Goal: Task Accomplishment & Management: Complete application form

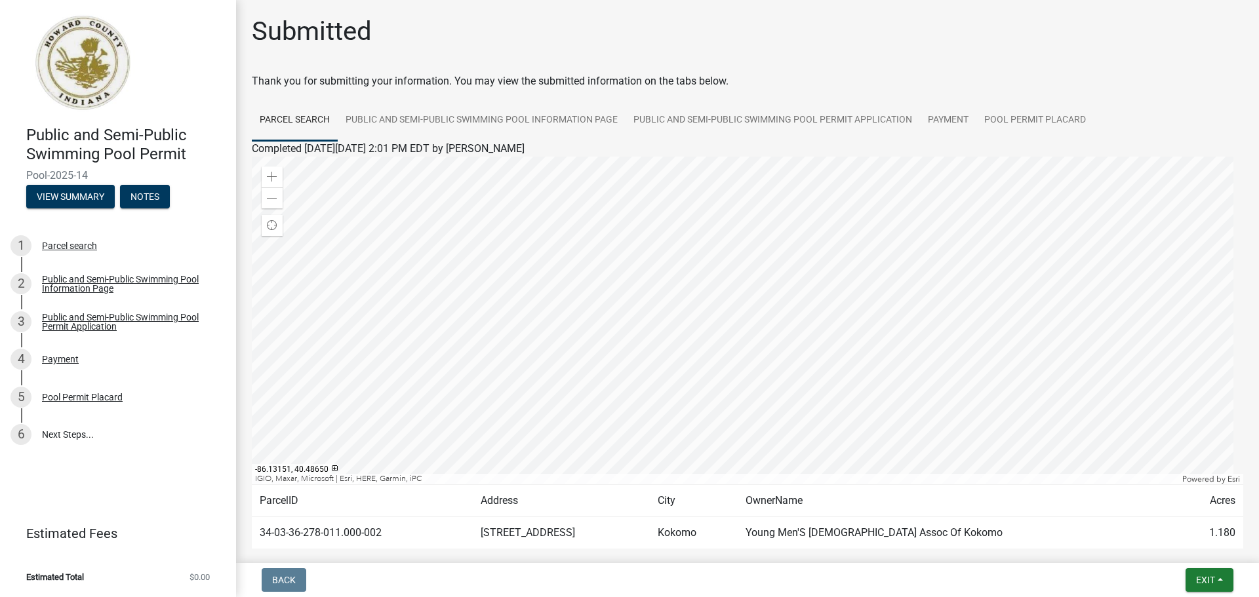
scroll to position [68, 0]
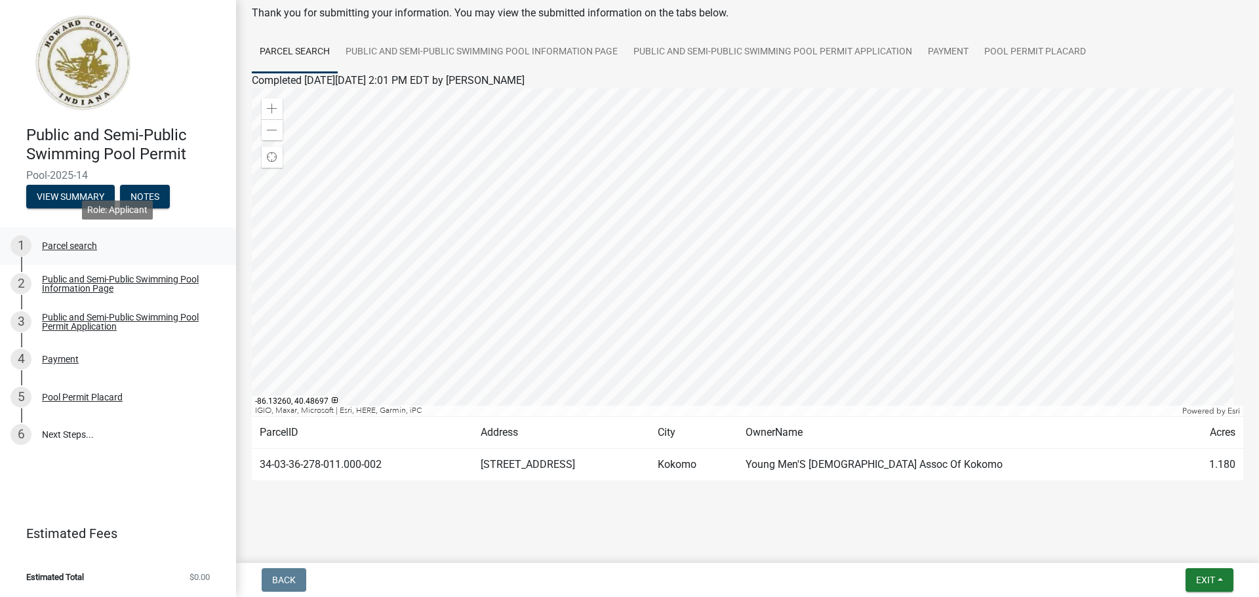
click at [69, 247] on div "Parcel search" at bounding box center [69, 245] width 55 height 9
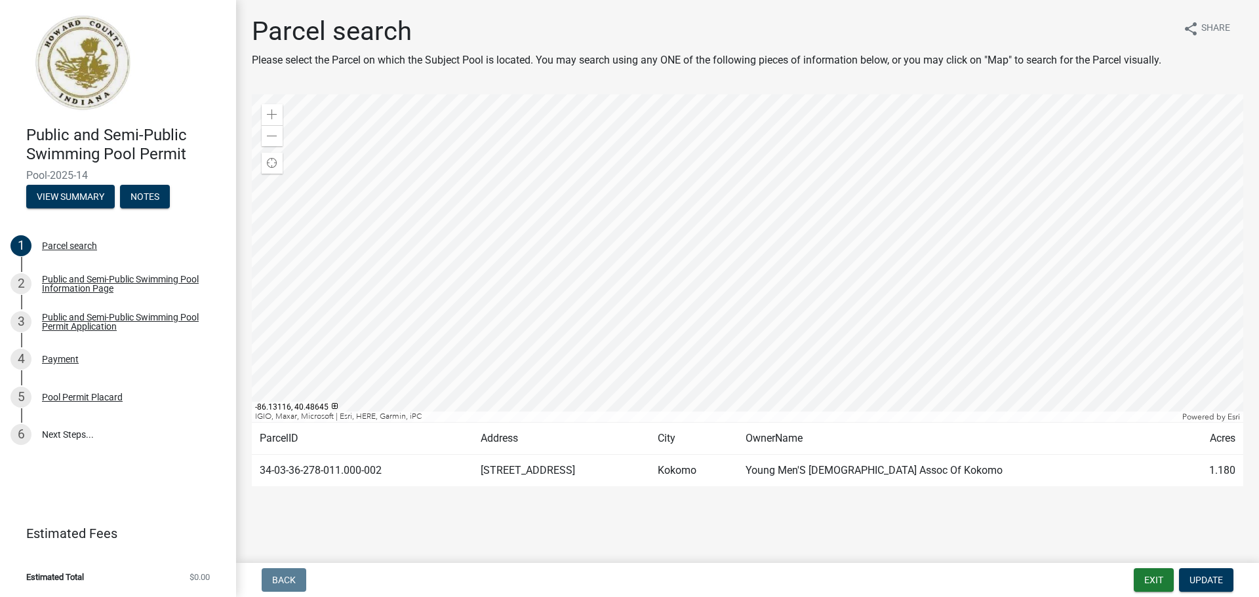
click at [850, 480] on td "Young Men'S Christian Assoc Of Kokomo" at bounding box center [956, 471] width 438 height 32
click at [822, 475] on td "Young Men'S Christian Assoc Of Kokomo" at bounding box center [956, 471] width 438 height 32
click at [307, 462] on td "34-03-36-278-011.000-002" at bounding box center [362, 471] width 221 height 32
click at [268, 591] on nav "Back Exit Update" at bounding box center [747, 580] width 1023 height 34
click at [81, 196] on button "View Summary" at bounding box center [70, 197] width 88 height 24
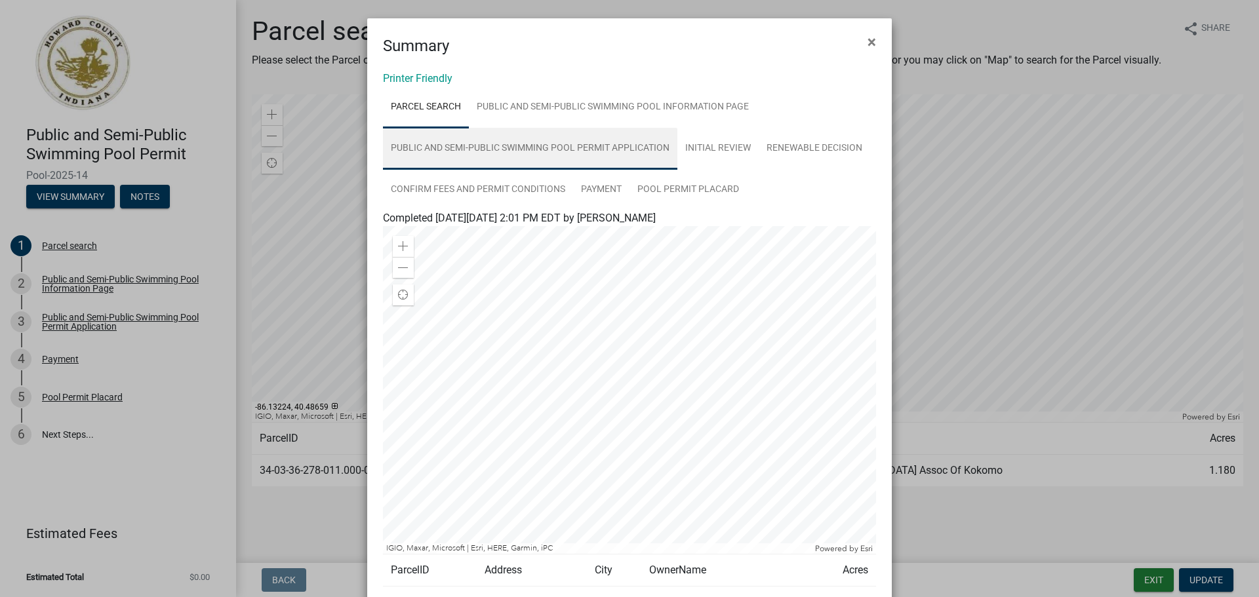
click at [569, 149] on link "Public and Semi-Public Swimming Pool Permit Application" at bounding box center [530, 149] width 294 height 42
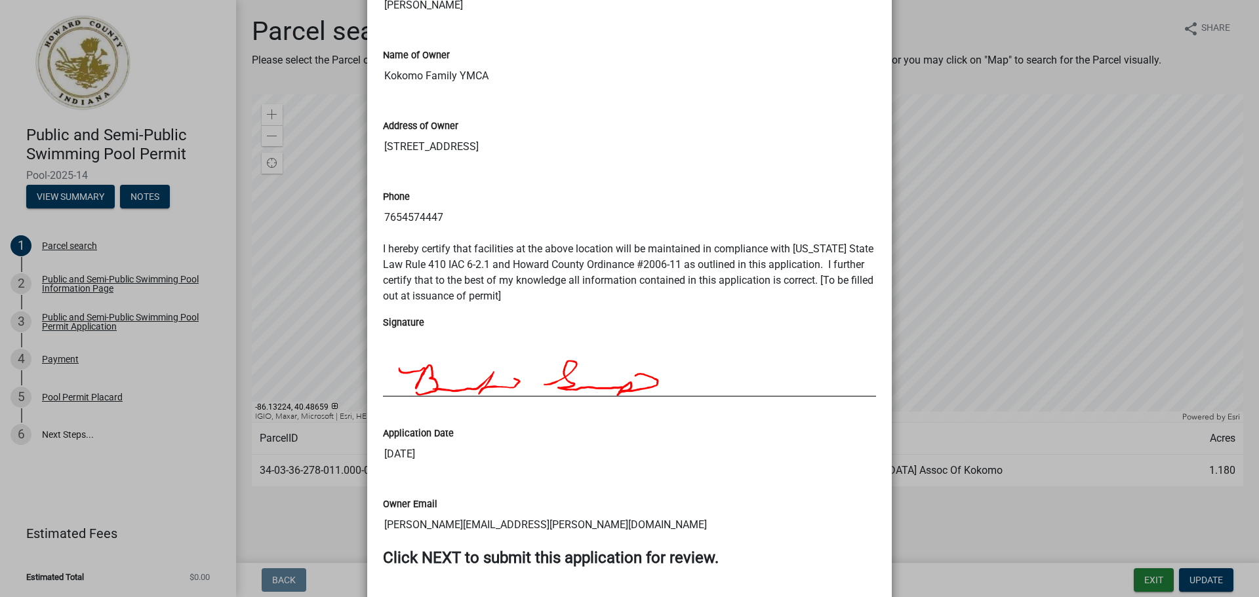
scroll to position [743, 0]
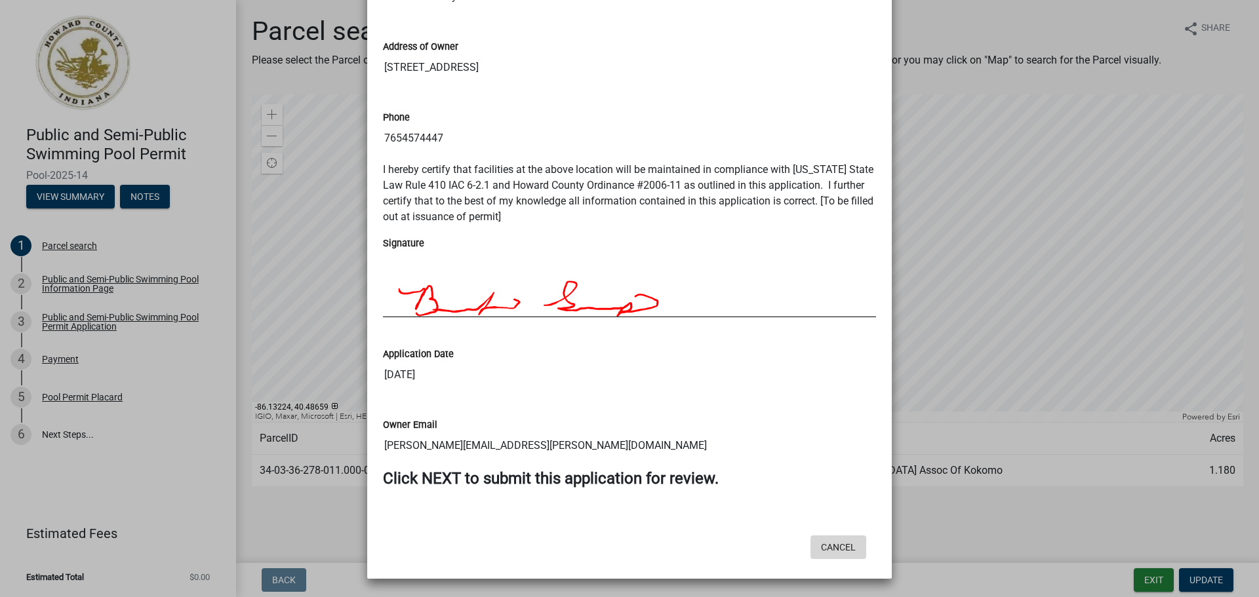
click at [844, 549] on button "Cancel" at bounding box center [838, 548] width 56 height 24
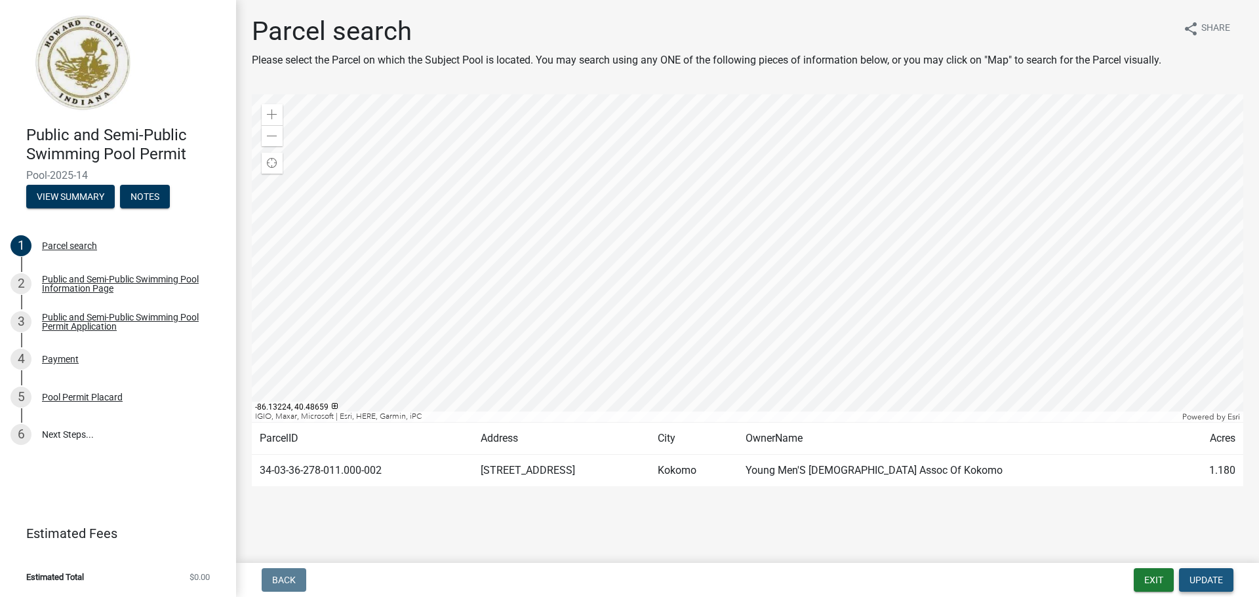
click at [1226, 583] on button "Update" at bounding box center [1206, 580] width 54 height 24
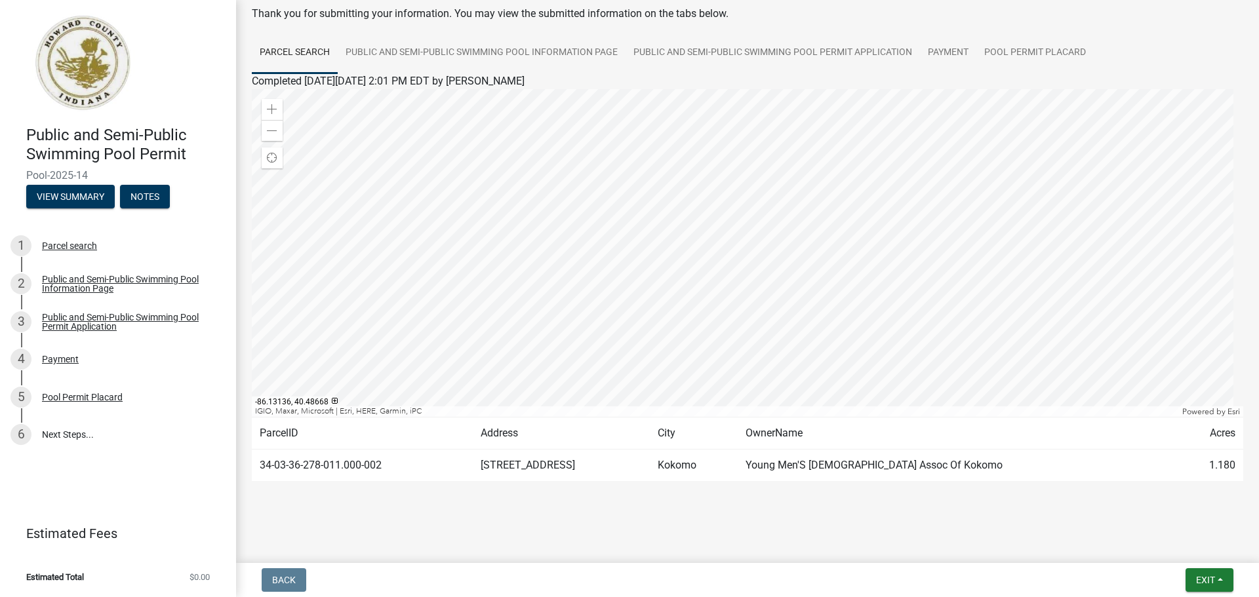
scroll to position [68, 0]
drag, startPoint x: 98, startPoint y: 321, endPoint x: 86, endPoint y: 322, distance: 12.5
click at [97, 321] on div "Public and Semi-Public Swimming Pool Permit Application" at bounding box center [128, 322] width 173 height 18
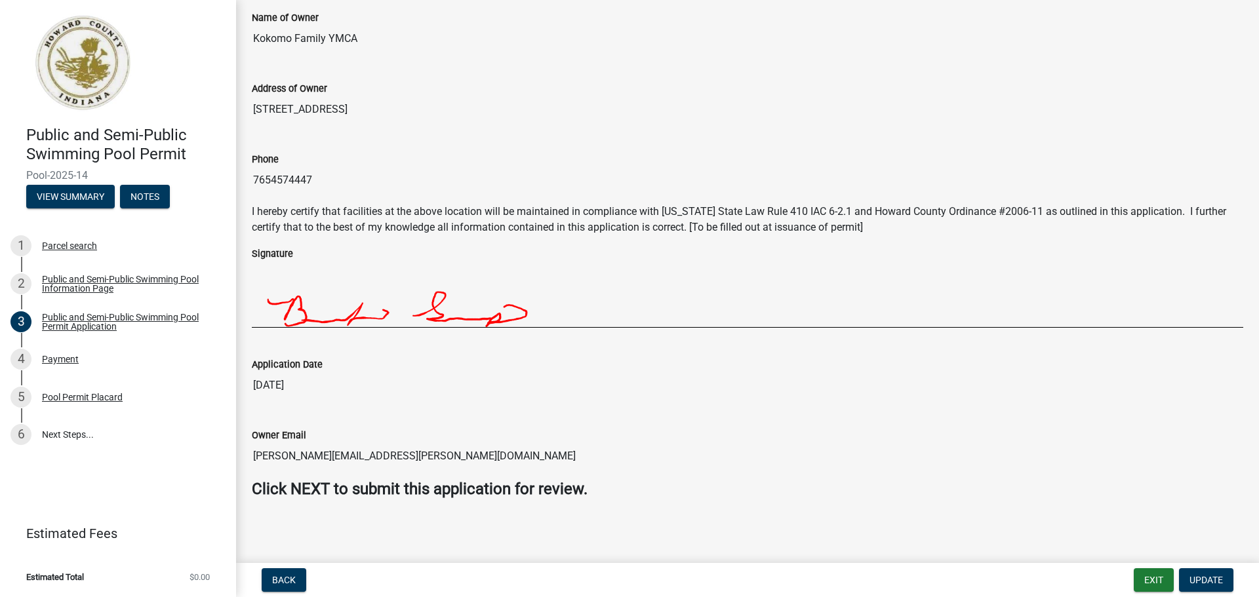
scroll to position [536, 0]
click at [1221, 581] on span "Update" at bounding box center [1205, 580] width 33 height 10
click at [1211, 583] on span "Update" at bounding box center [1205, 580] width 33 height 10
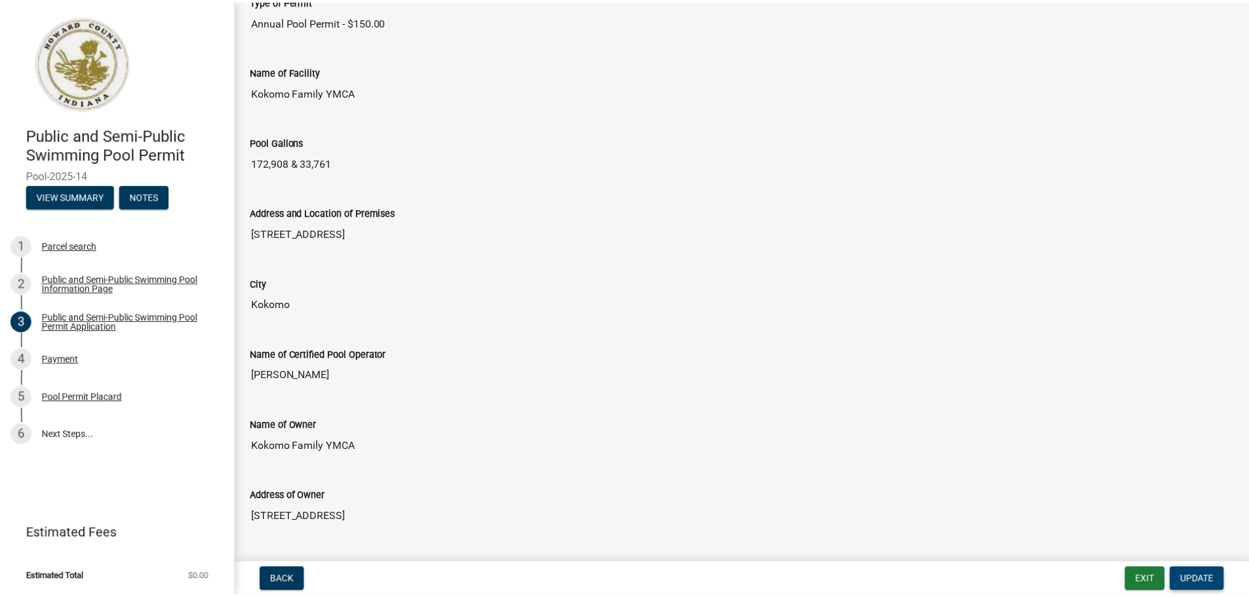
scroll to position [262, 0]
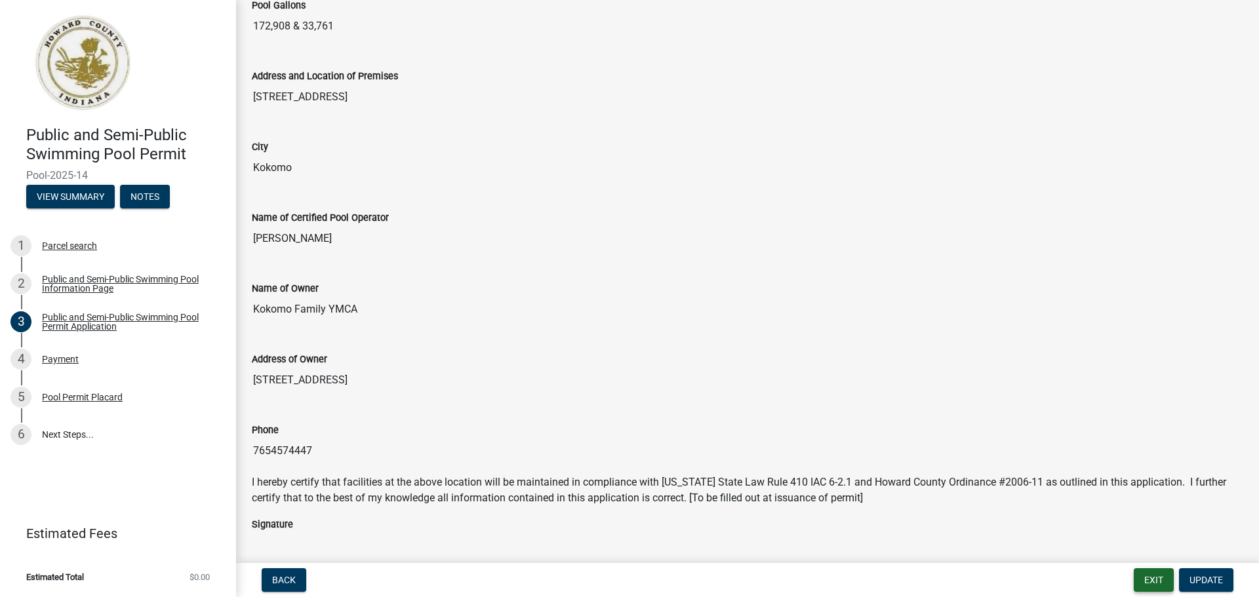
click at [1161, 582] on button "Exit" at bounding box center [1153, 580] width 40 height 24
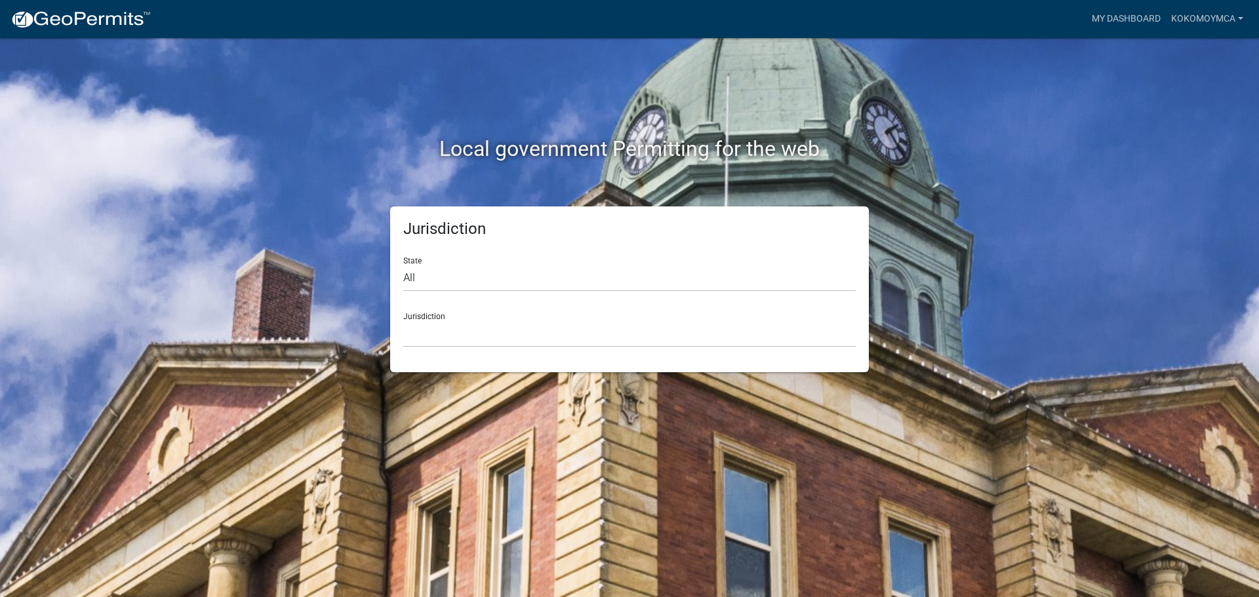
drag, startPoint x: 498, startPoint y: 309, endPoint x: 513, endPoint y: 303, distance: 15.8
click at [499, 311] on div "Jurisdiction Custer County, Colorado Cook County, Georgia Crawford County, Geor…" at bounding box center [629, 324] width 452 height 45
click at [498, 327] on select "Custer County, Colorado Cook County, Georgia Crawford County, Georgia Gilmer Co…" at bounding box center [629, 334] width 452 height 27
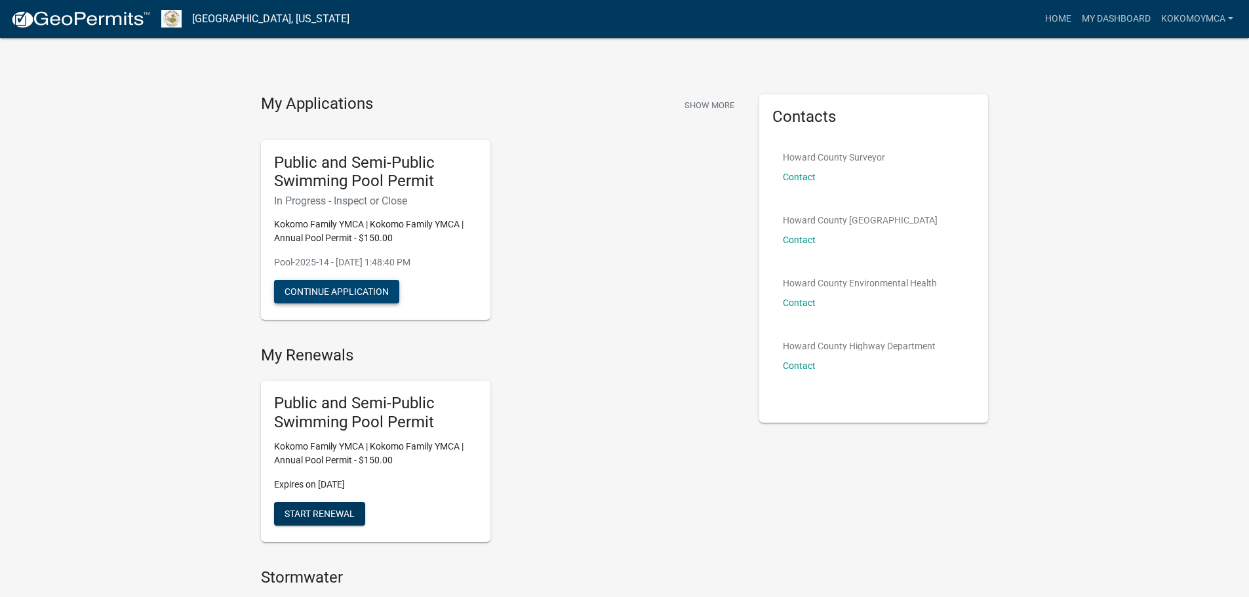
click at [380, 294] on button "Continue Application" at bounding box center [336, 292] width 125 height 24
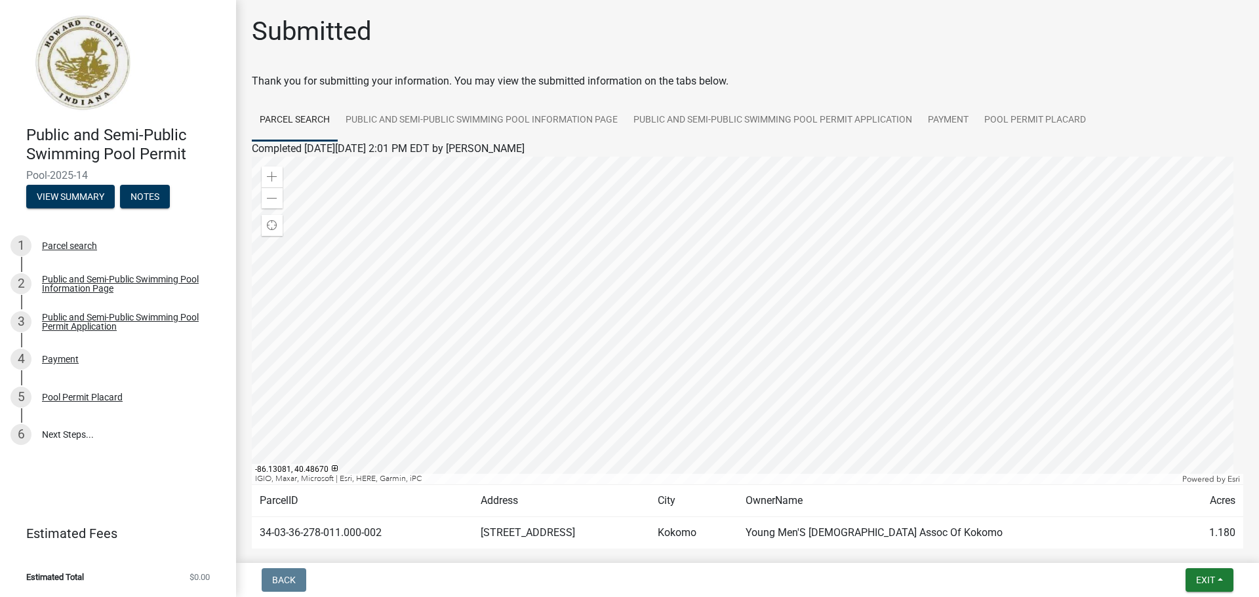
scroll to position [68, 0]
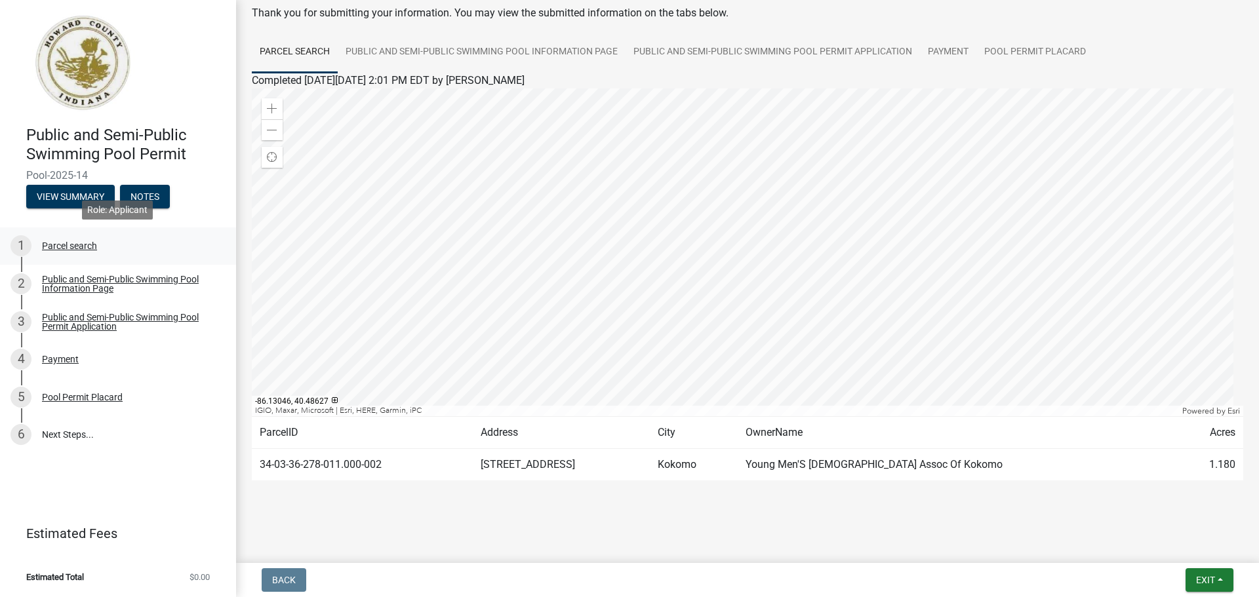
click at [77, 247] on div "Parcel search" at bounding box center [69, 245] width 55 height 9
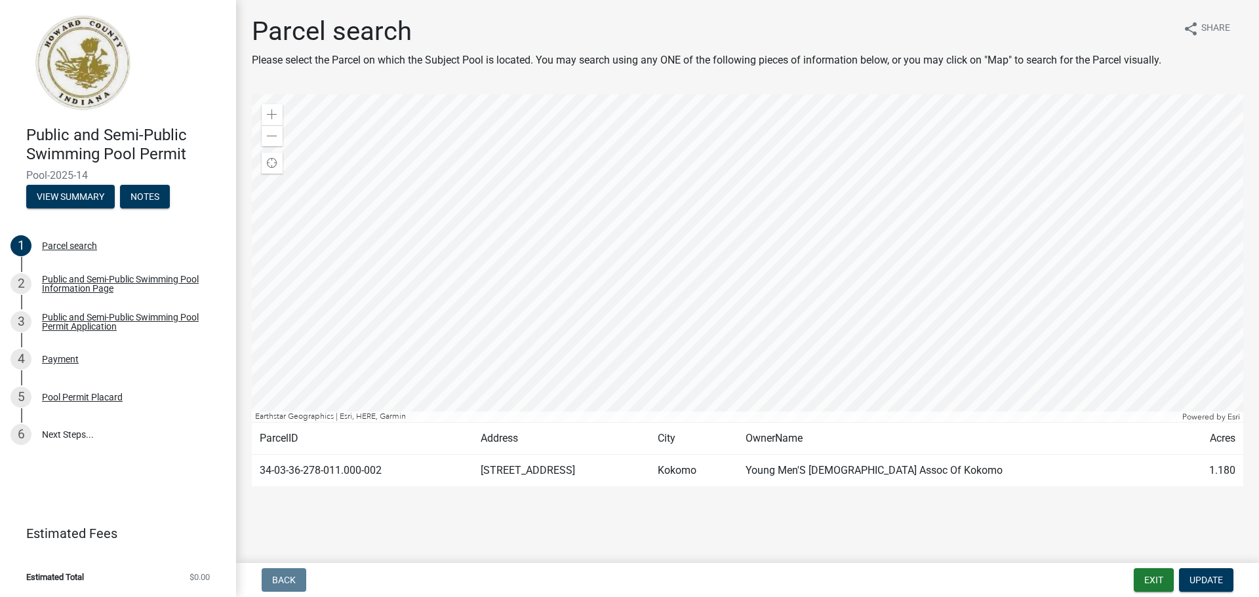
click at [302, 467] on td "34-03-36-278-011.000-002" at bounding box center [362, 471] width 221 height 32
click at [96, 319] on div "Public and Semi-Public Swimming Pool Permit Application" at bounding box center [128, 322] width 173 height 18
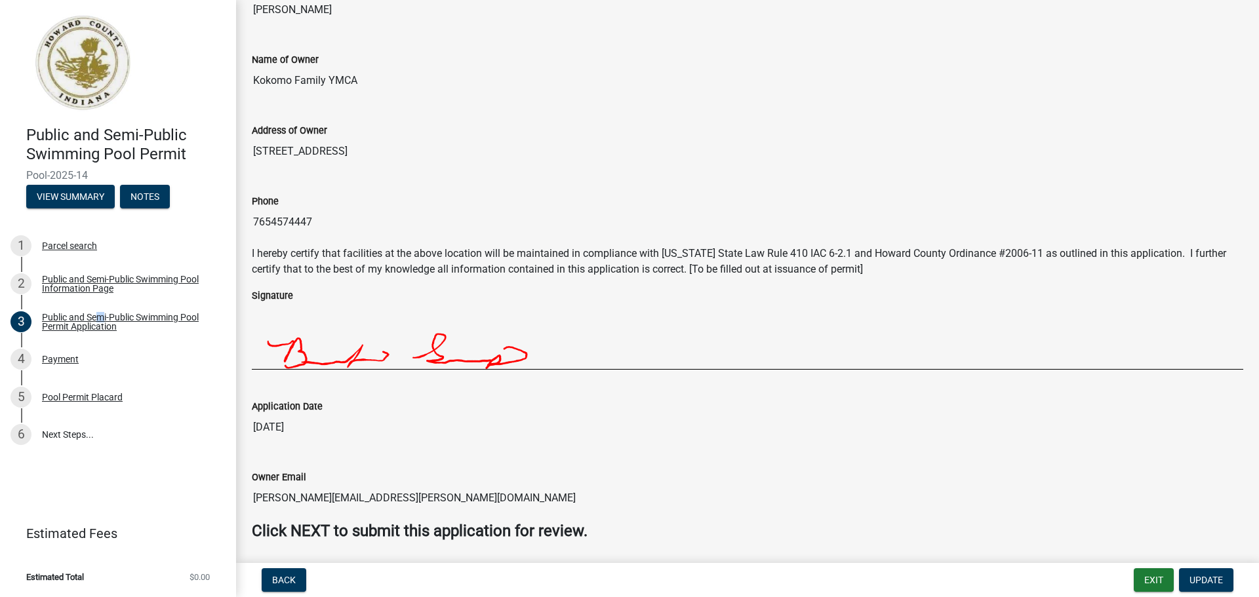
scroll to position [536, 0]
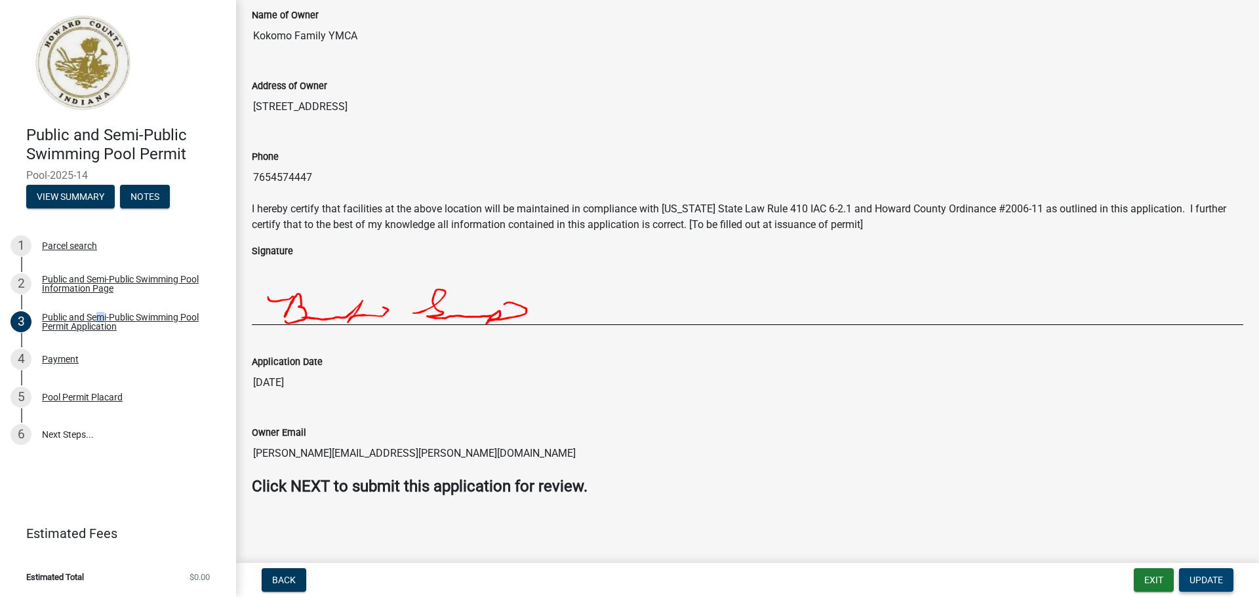
click at [1200, 581] on span "Update" at bounding box center [1205, 580] width 33 height 10
click at [163, 200] on button "Notes" at bounding box center [145, 197] width 50 height 24
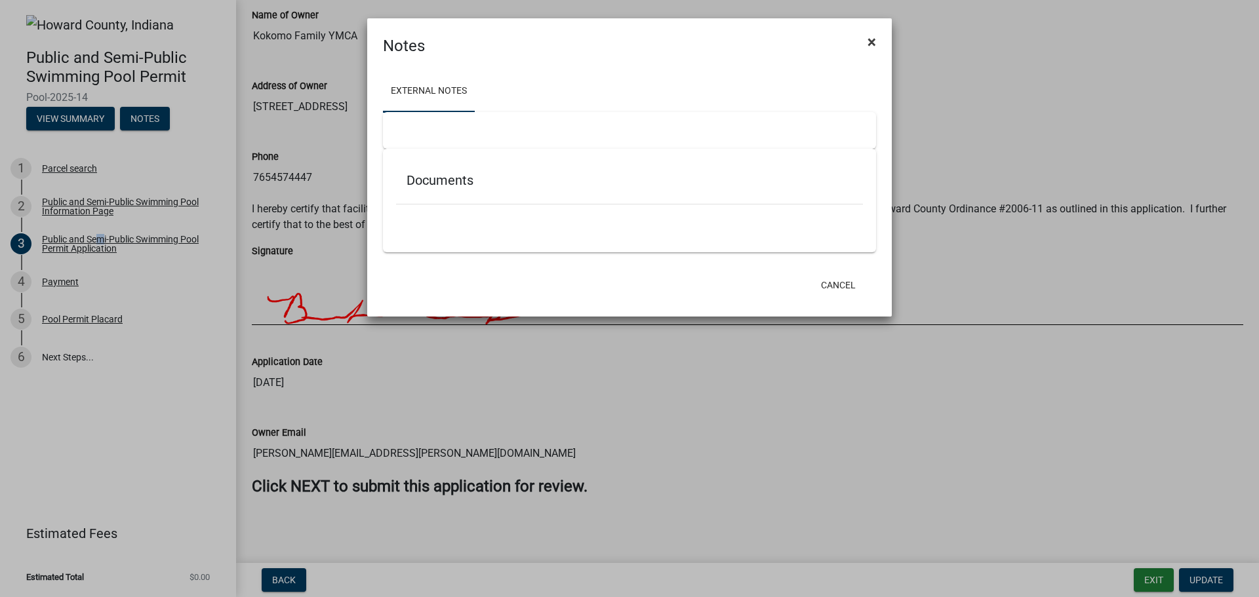
click at [873, 44] on span "×" at bounding box center [871, 42] width 9 height 18
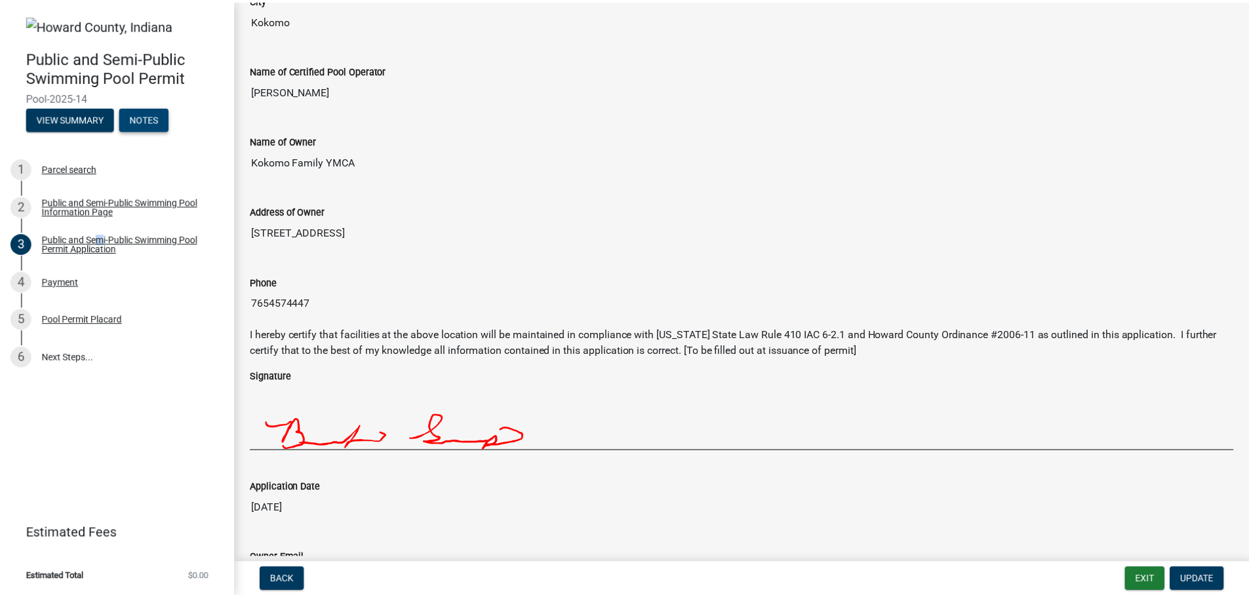
scroll to position [339, 0]
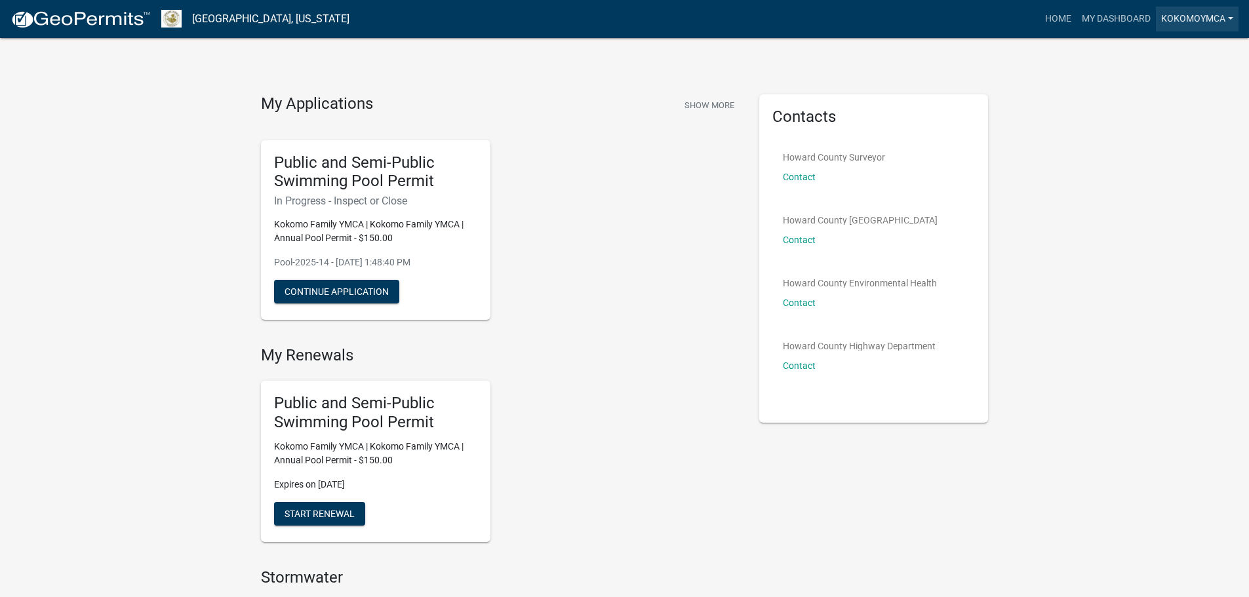
click at [1230, 16] on link "Kokomoymca" at bounding box center [1197, 19] width 83 height 25
click at [1176, 47] on link "Account" at bounding box center [1185, 53] width 105 height 31
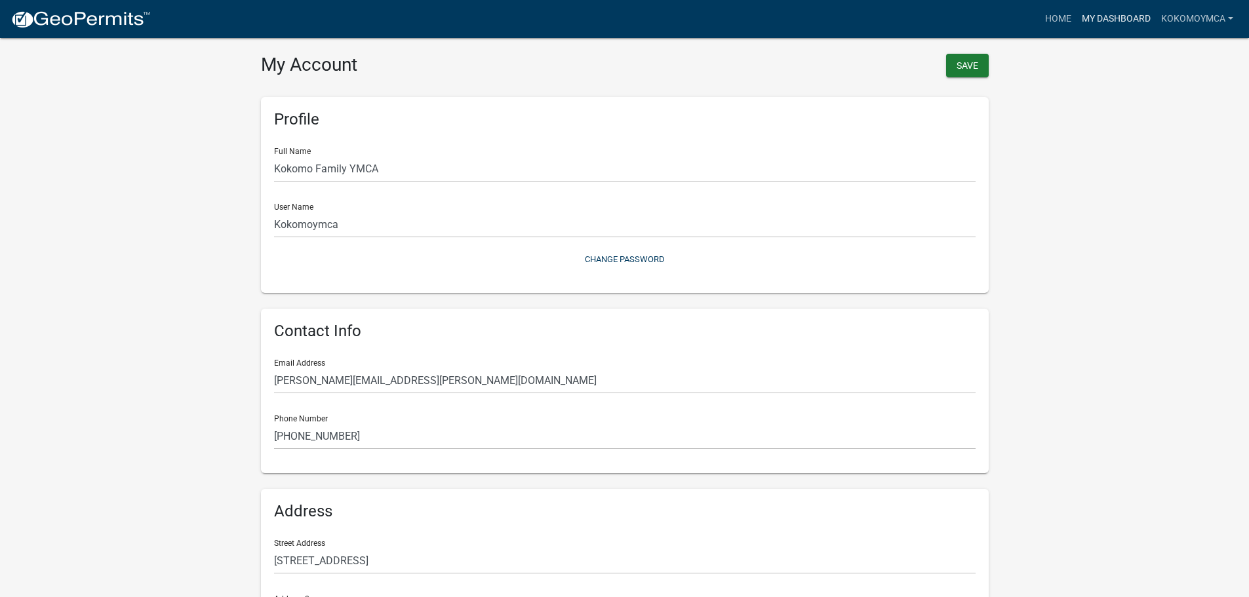
click at [1107, 13] on link "My Dashboard" at bounding box center [1115, 19] width 79 height 25
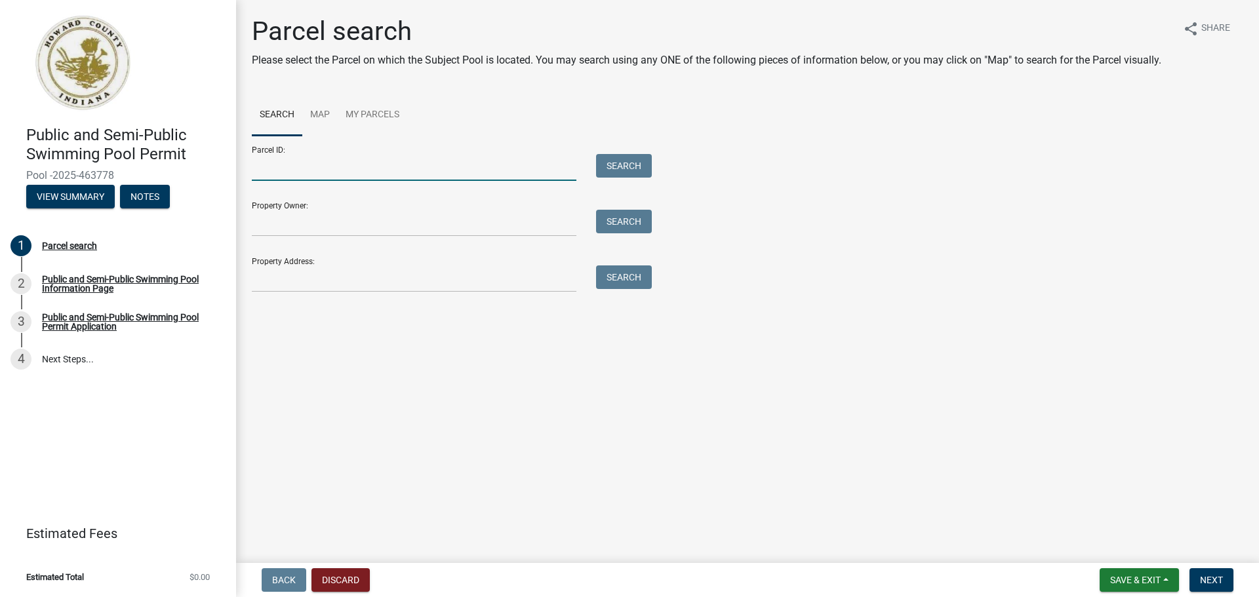
click at [374, 157] on input "Parcel ID:" at bounding box center [414, 167] width 324 height 27
type input "34-03-36-278-011.0000-002"
click at [318, 219] on input "Property Owner:" at bounding box center [414, 223] width 324 height 27
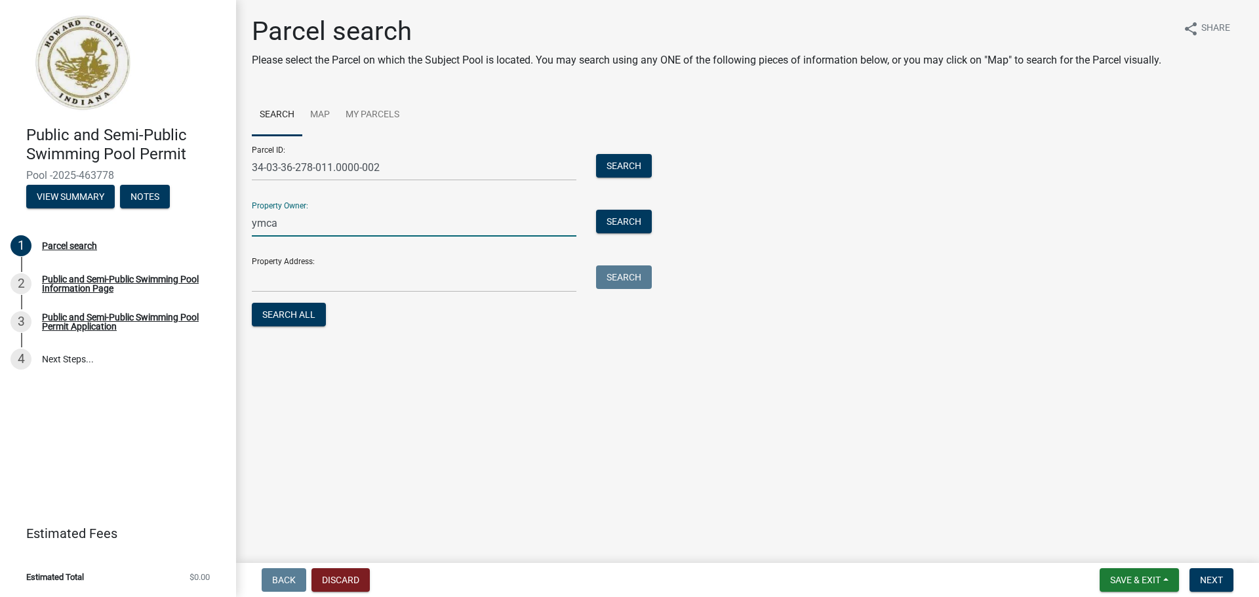
type input "ymca"
click at [399, 267] on input "Property Address:" at bounding box center [414, 278] width 324 height 27
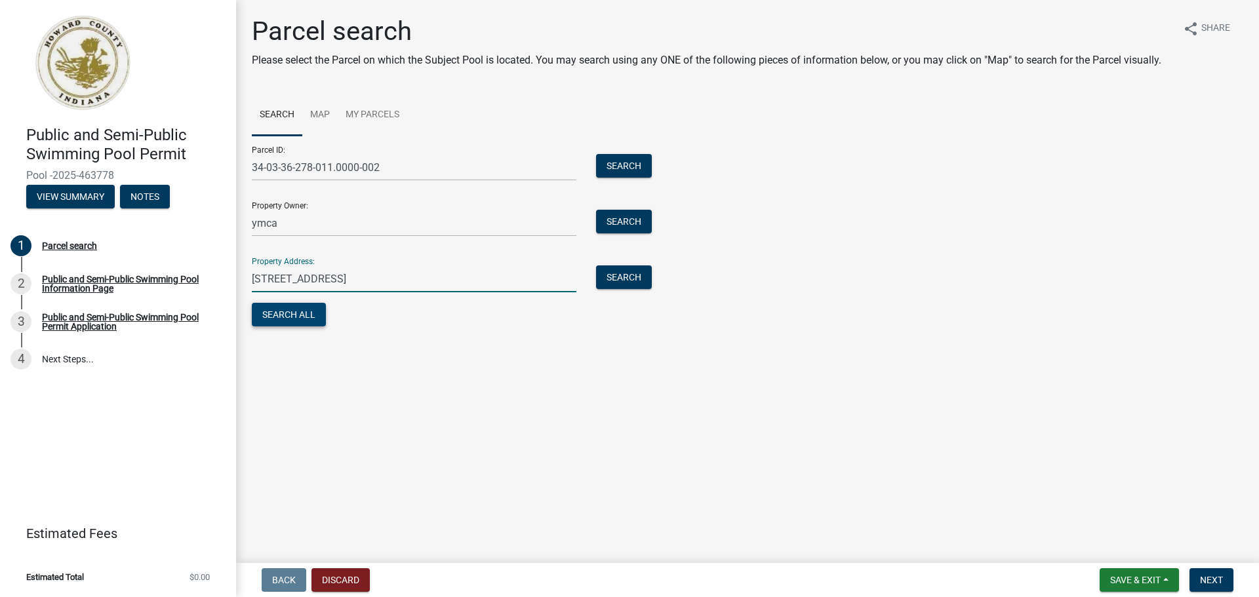
type input "[STREET_ADDRESS]"
click at [311, 320] on button "Search All" at bounding box center [289, 315] width 74 height 24
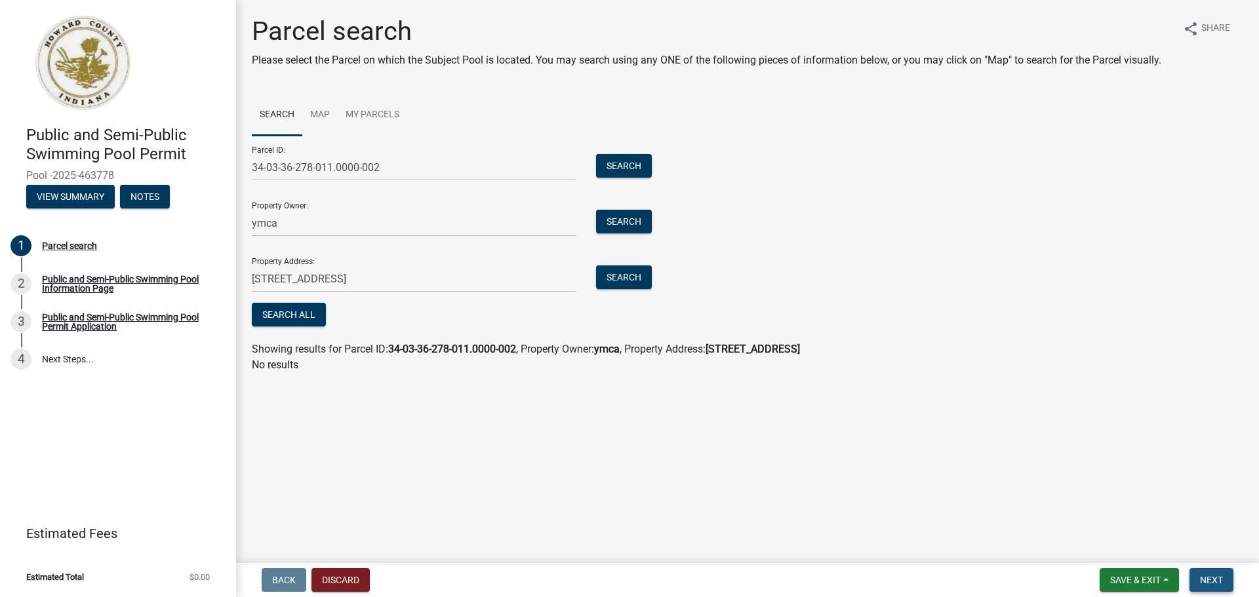
click at [1213, 577] on button "Next" at bounding box center [1211, 580] width 44 height 24
click at [641, 165] on button "Search" at bounding box center [624, 166] width 56 height 24
click at [631, 220] on button "Search" at bounding box center [624, 222] width 56 height 24
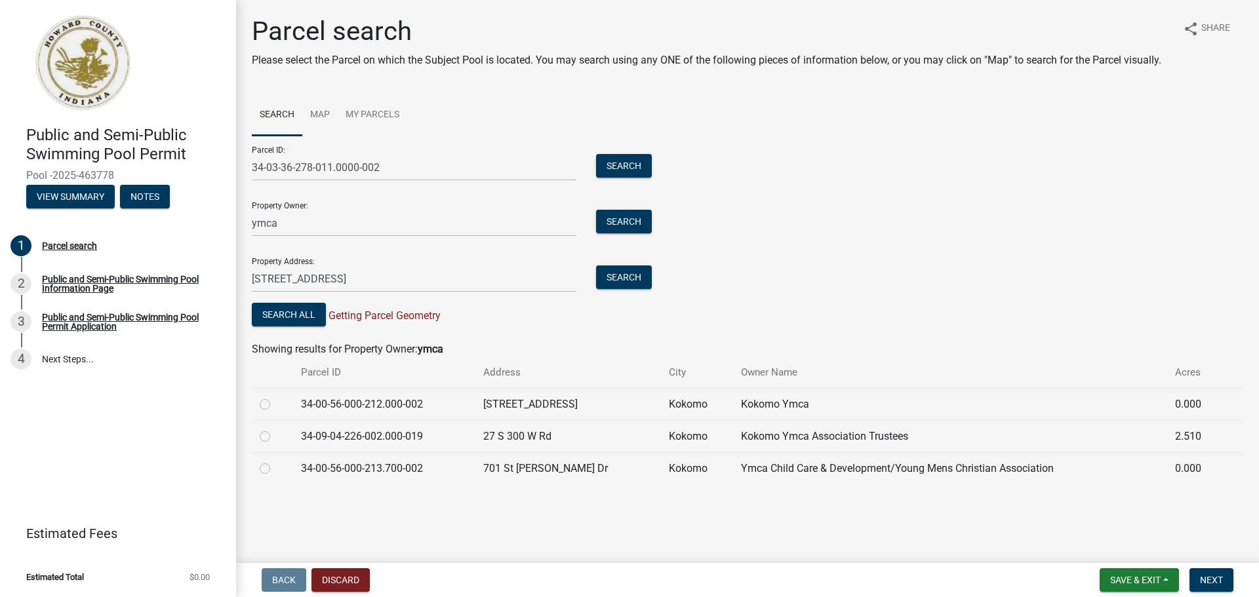
click at [275, 397] on label at bounding box center [275, 397] width 0 height 0
click at [275, 402] on input "radio" at bounding box center [279, 401] width 9 height 9
radio input "true"
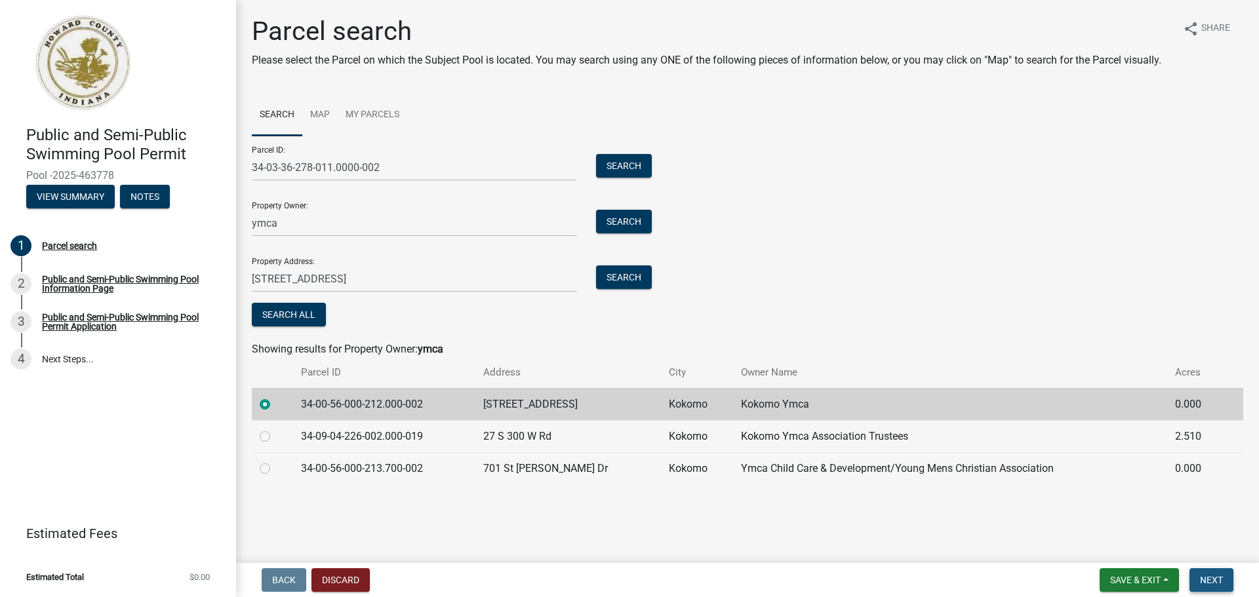
click at [1211, 575] on span "Next" at bounding box center [1211, 580] width 23 height 10
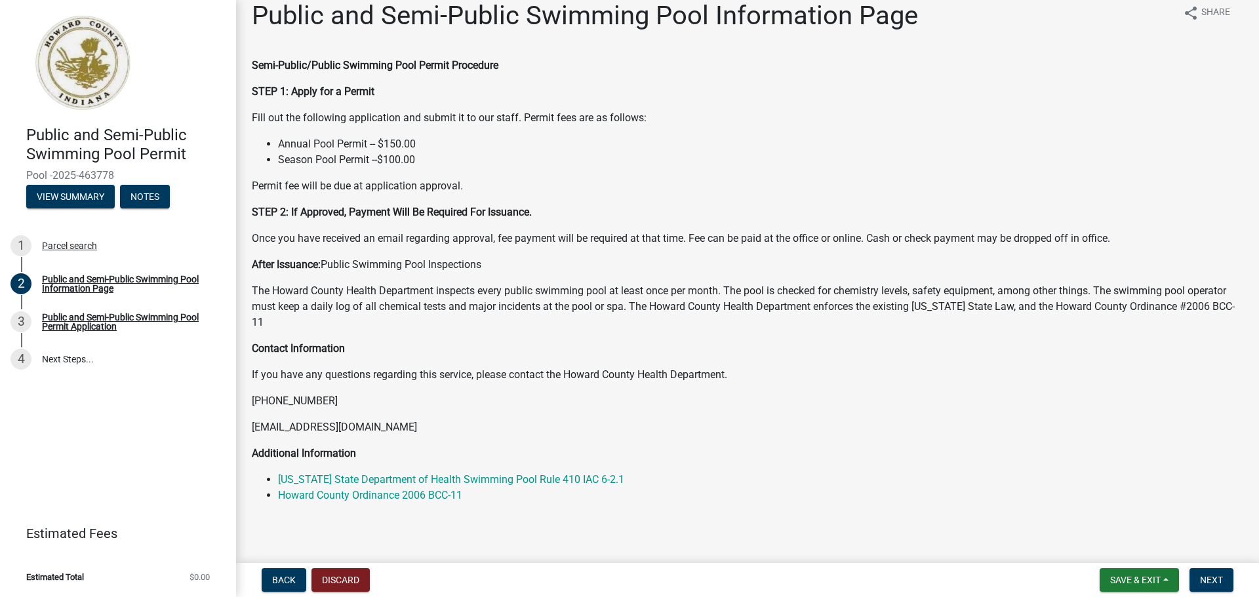
scroll to position [23, 0]
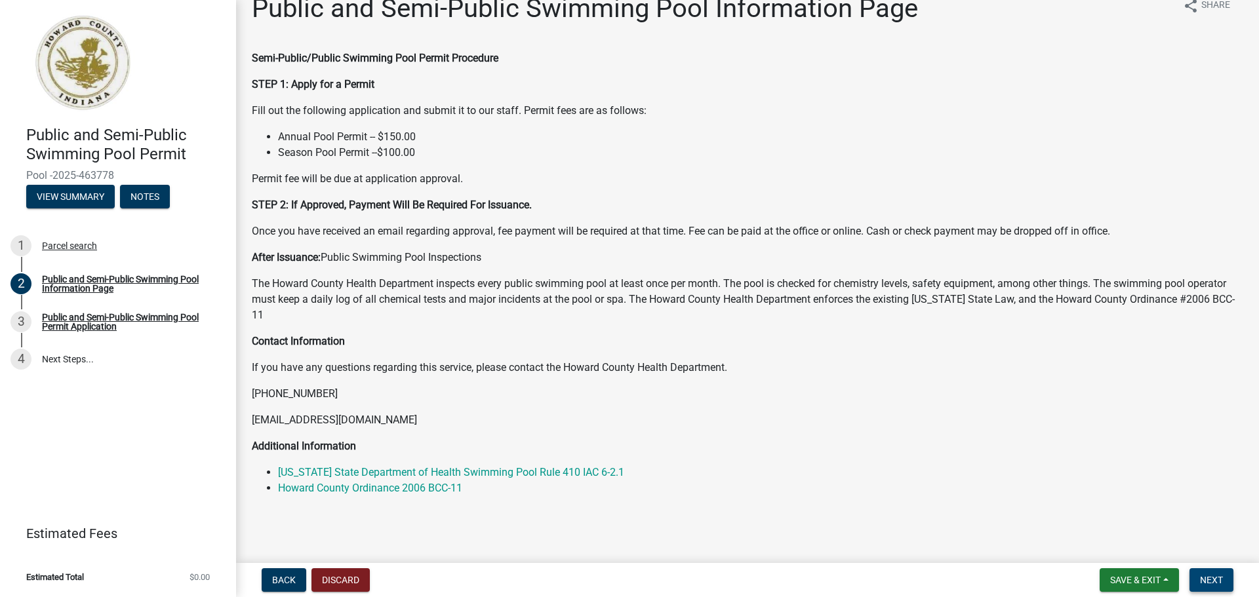
click at [1218, 582] on span "Next" at bounding box center [1211, 580] width 23 height 10
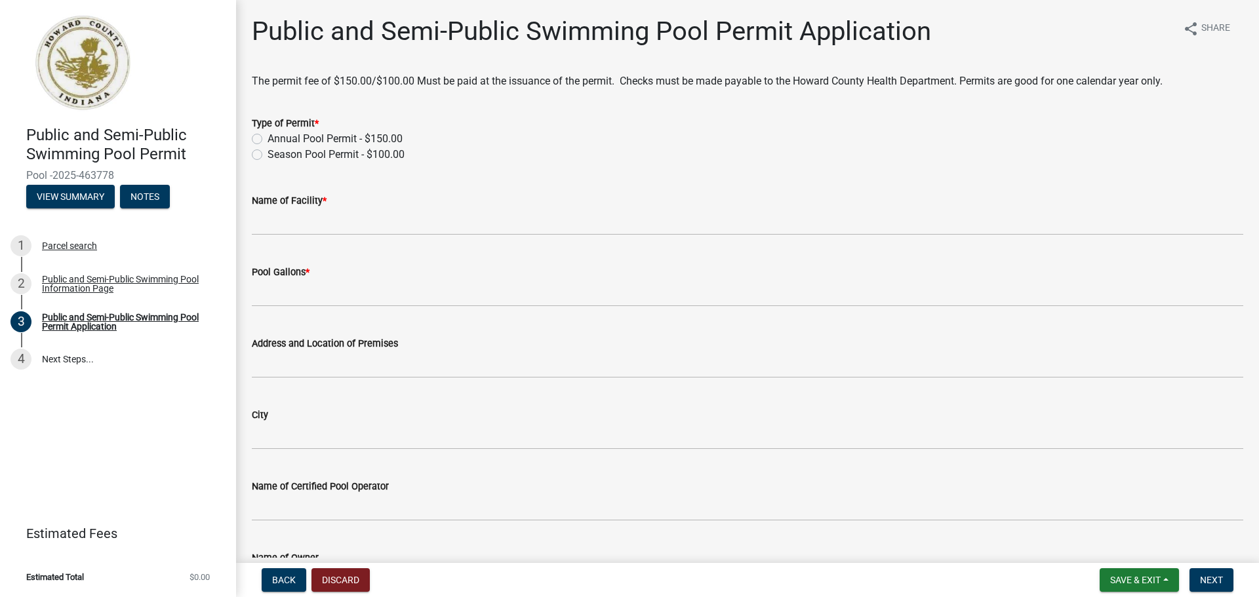
click at [267, 139] on label "Annual Pool Permit - $150.00" at bounding box center [334, 139] width 135 height 16
click at [267, 139] on input "Annual Pool Permit - $150.00" at bounding box center [271, 135] width 9 height 9
radio input "true"
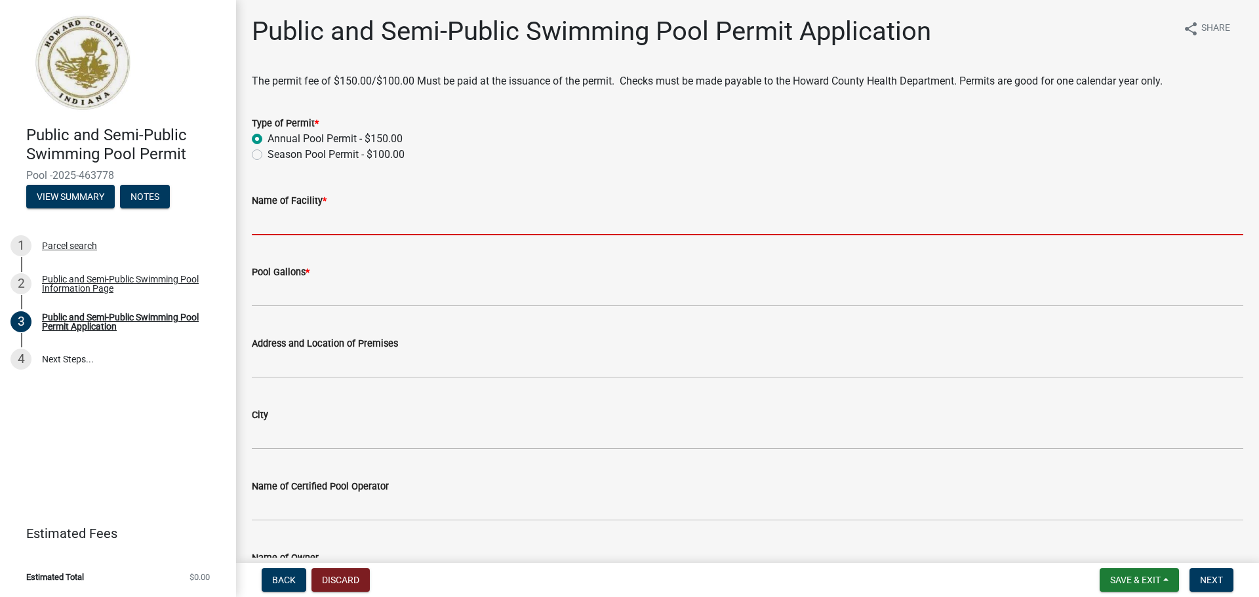
click at [399, 223] on input "Name of Facility *" at bounding box center [747, 221] width 991 height 27
type input "Kokomo Family YMCA"
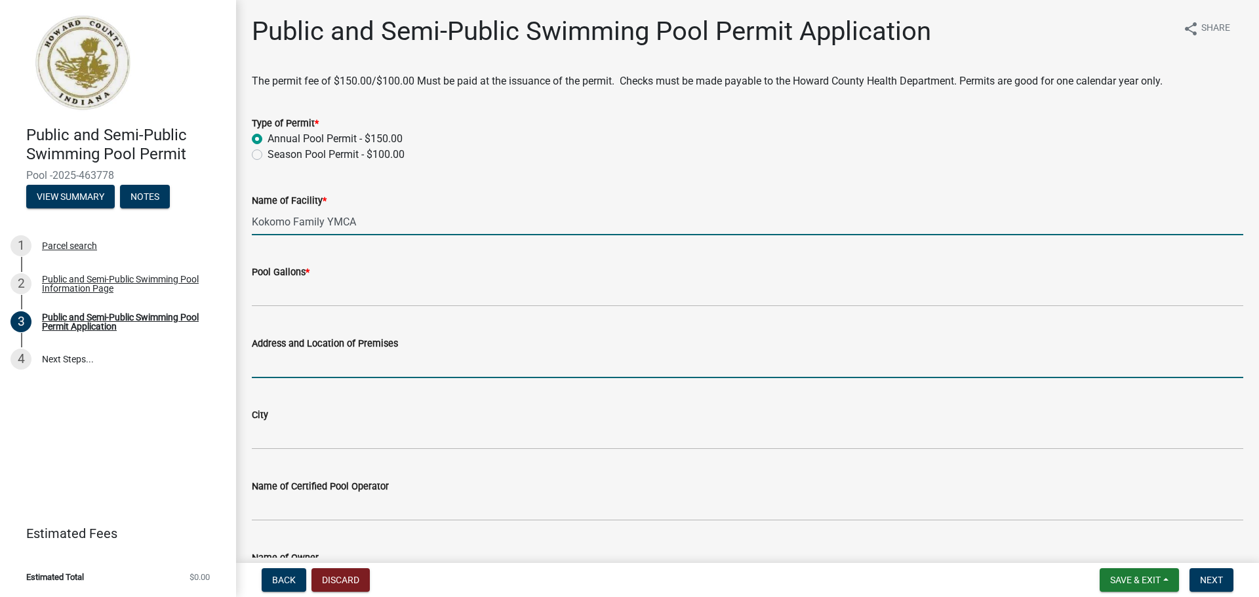
type input "[STREET_ADDRESS]"
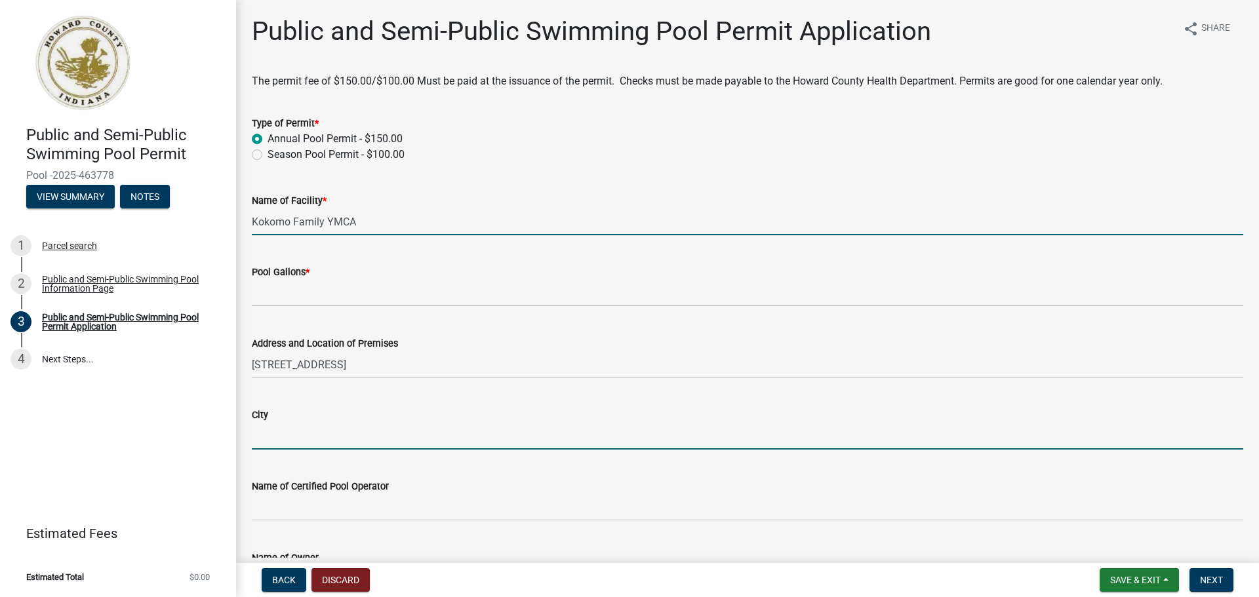
type input "Kokomo"
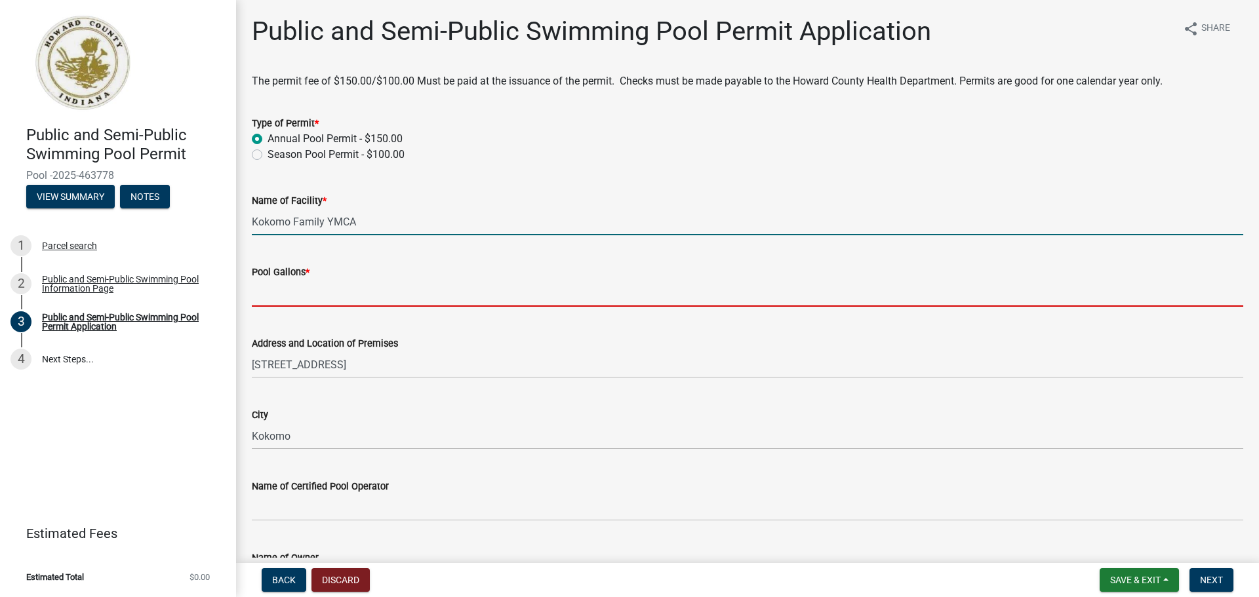
click at [367, 288] on input "Pool Gallons *" at bounding box center [747, 293] width 991 height 27
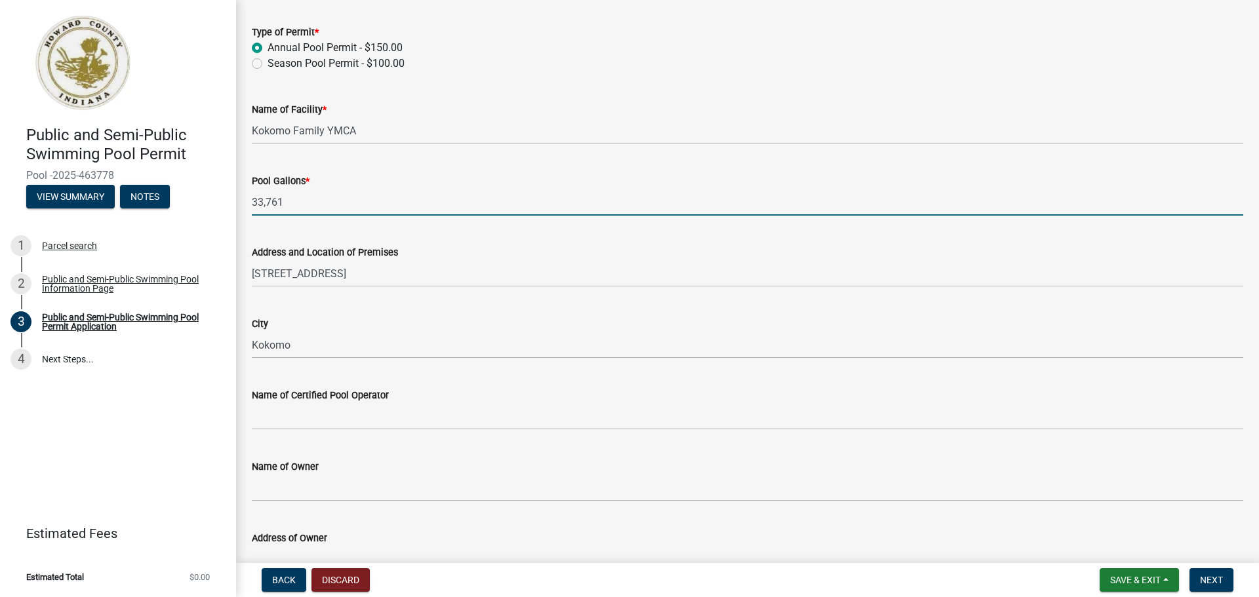
scroll to position [131, 0]
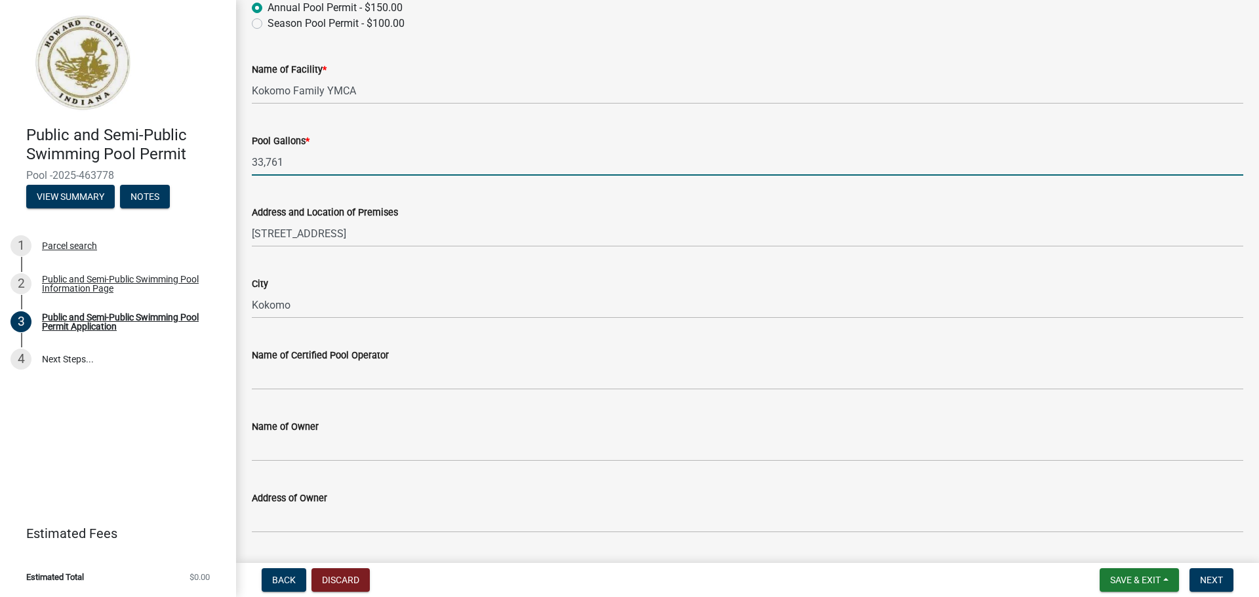
type input "33,761"
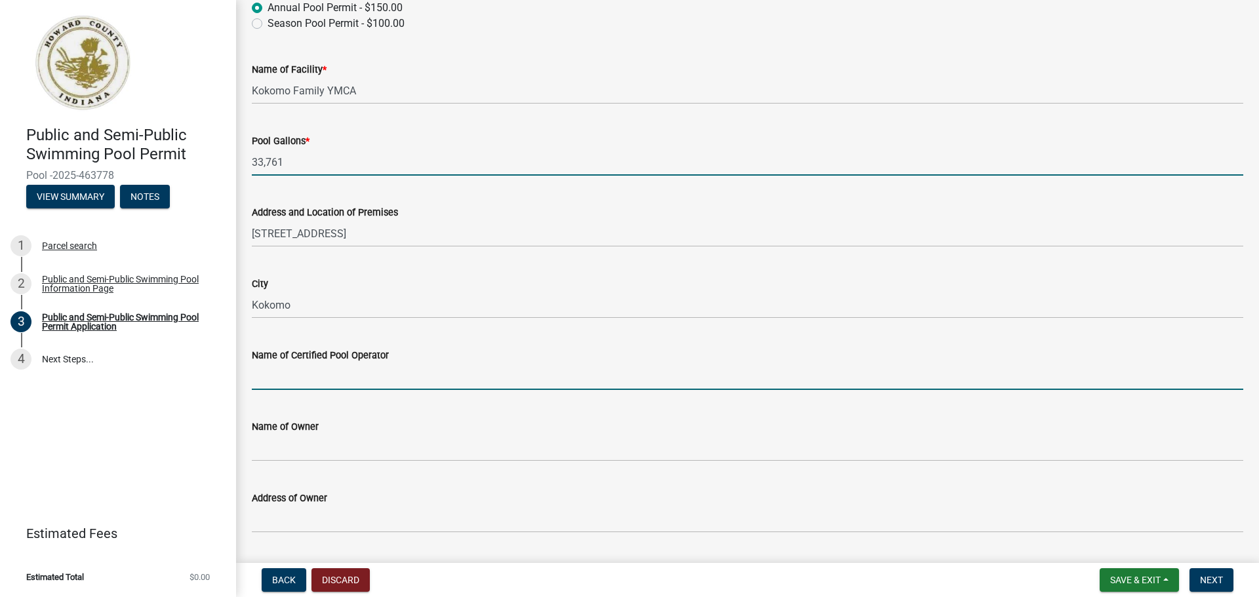
click at [344, 377] on input "Name of Certified Pool Operator" at bounding box center [747, 376] width 991 height 27
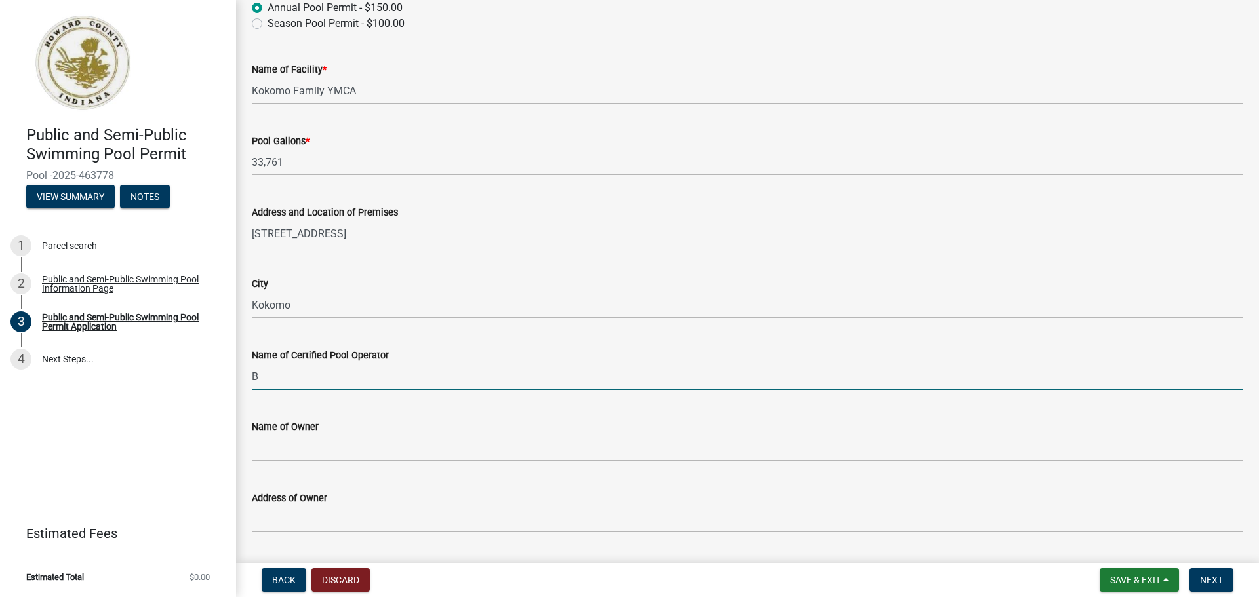
type input "[PERSON_NAME]"
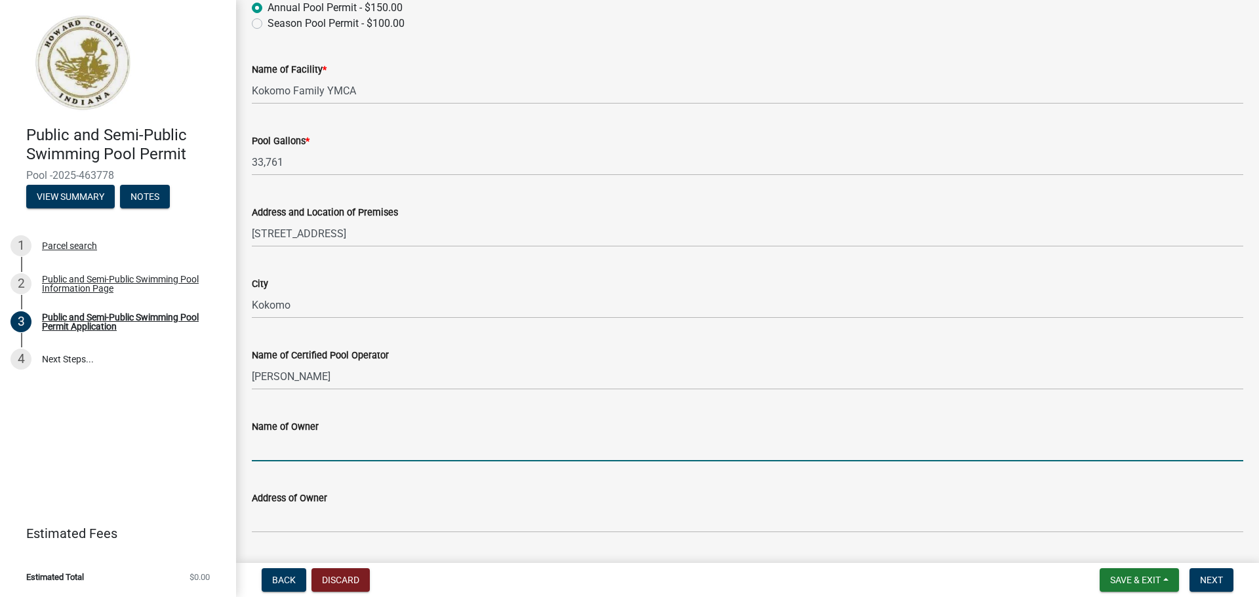
click at [337, 443] on input "Name of Owner" at bounding box center [747, 448] width 991 height 27
type input "Kokomo Family YMCA"
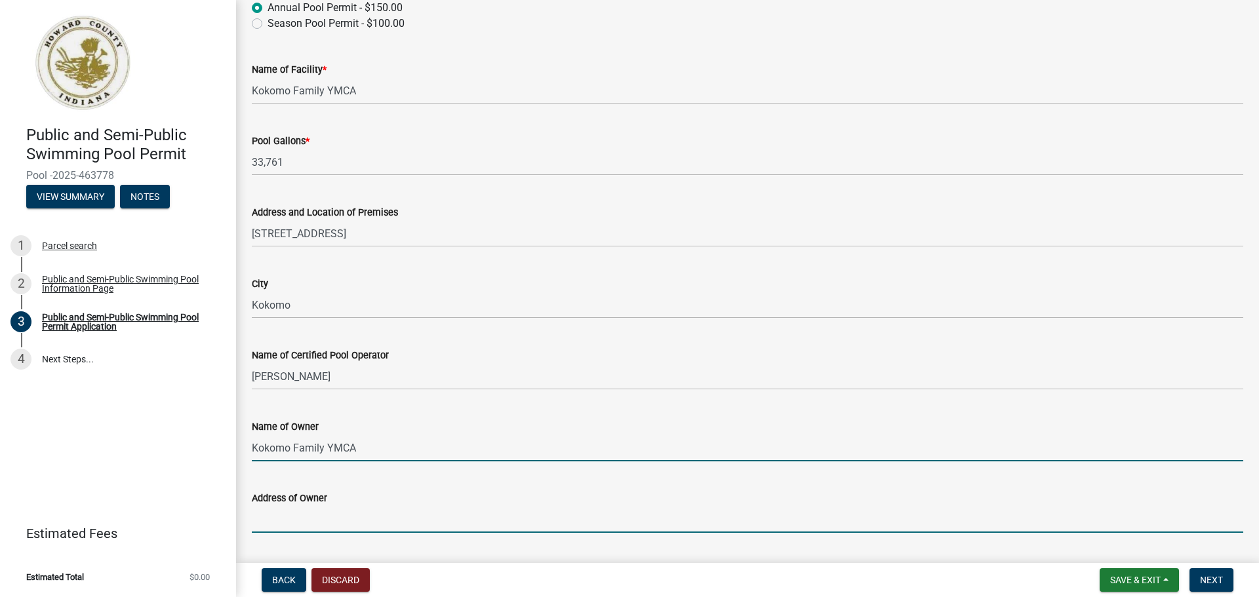
type input "[STREET_ADDRESS]"
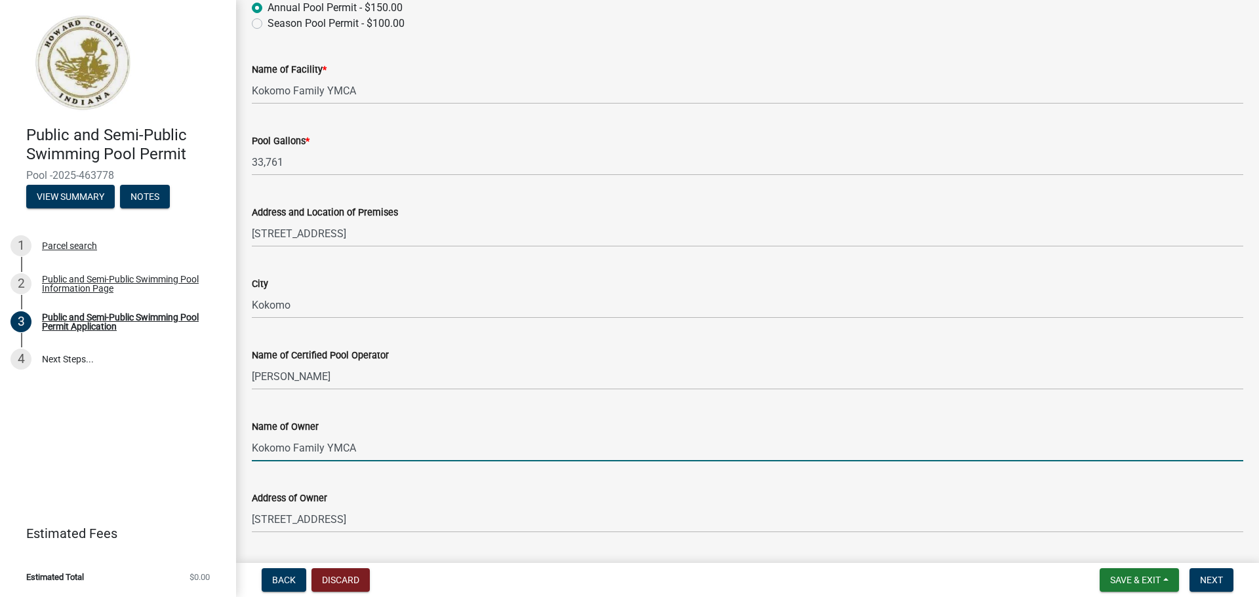
type input "7654574447"
type input "[PERSON_NAME][EMAIL_ADDRESS][PERSON_NAME][DOMAIN_NAME]"
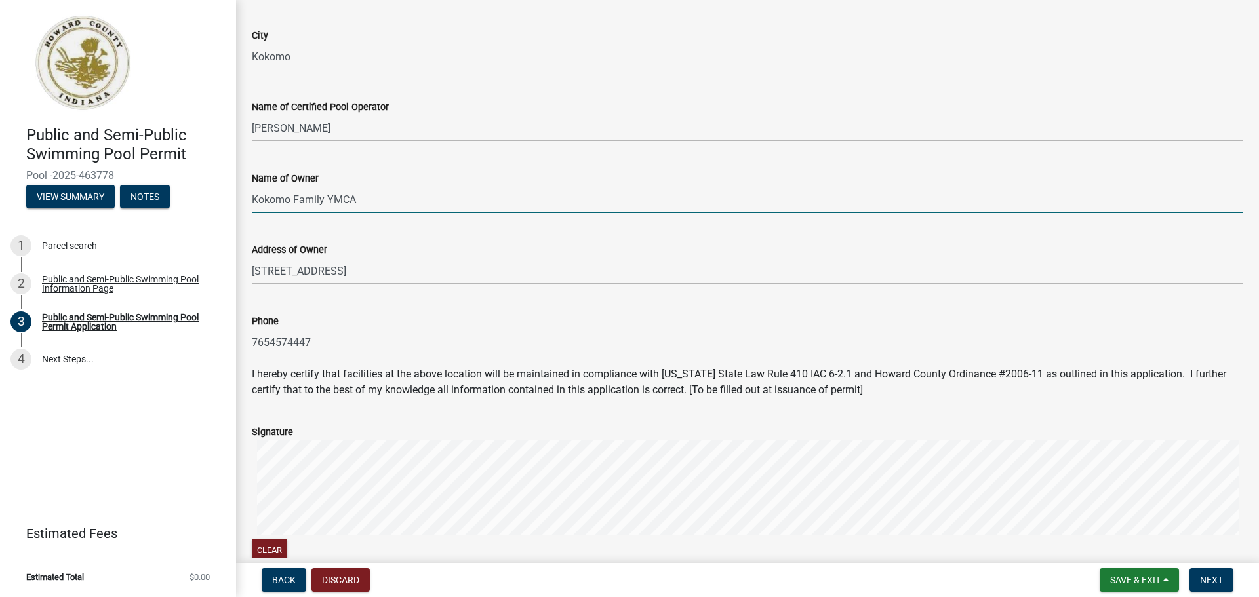
scroll to position [459, 0]
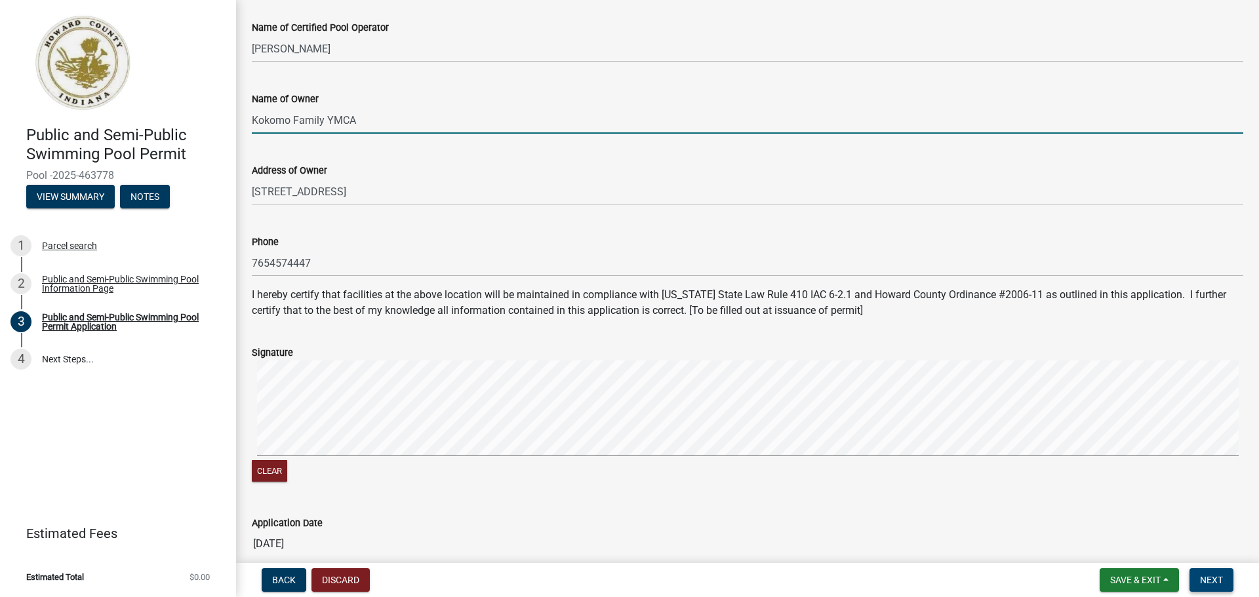
click at [1212, 583] on span "Next" at bounding box center [1211, 580] width 23 height 10
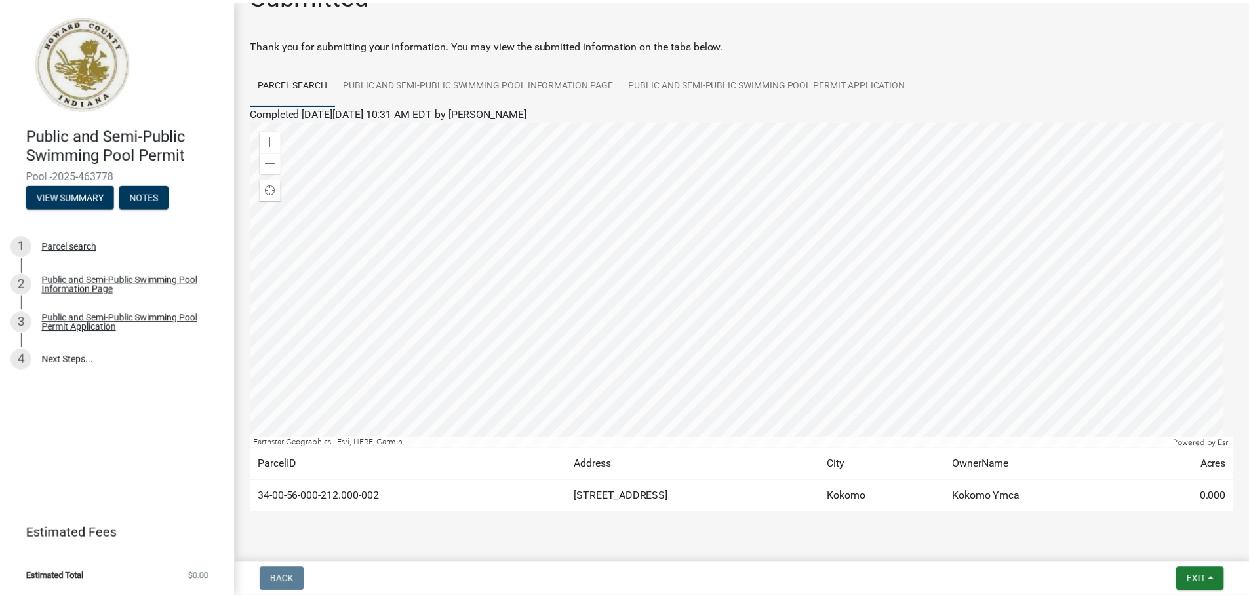
scroll to position [68, 0]
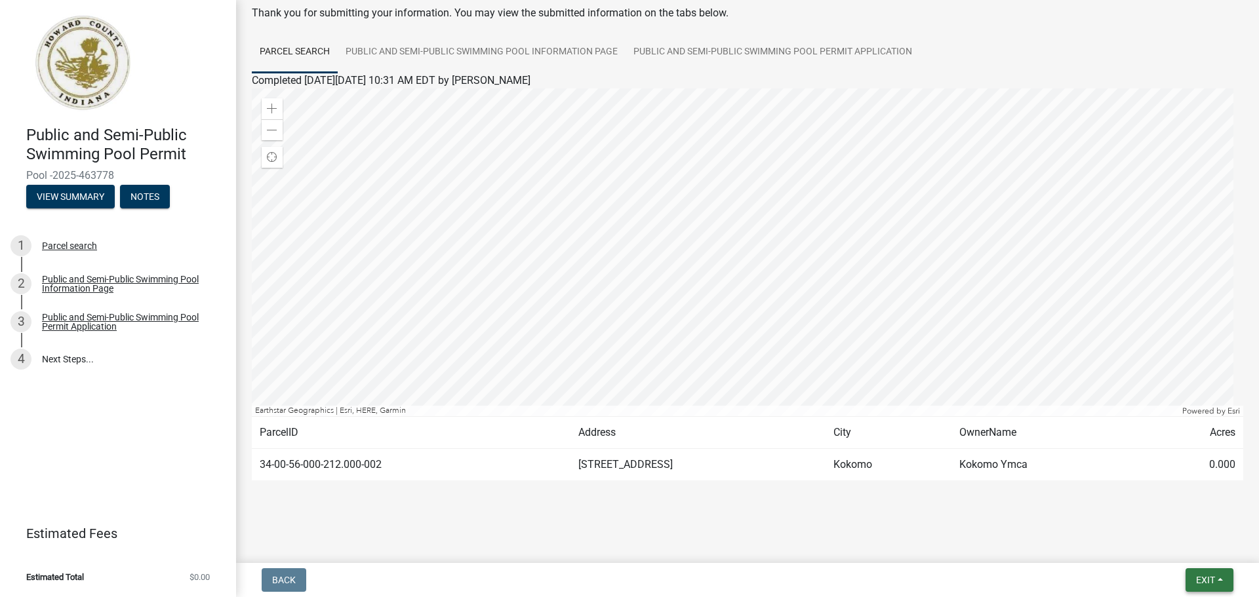
click at [1199, 577] on span "Exit" at bounding box center [1205, 580] width 19 height 10
click at [1178, 543] on button "Save & Exit" at bounding box center [1180, 545] width 105 height 31
